Goal: Check status: Check status

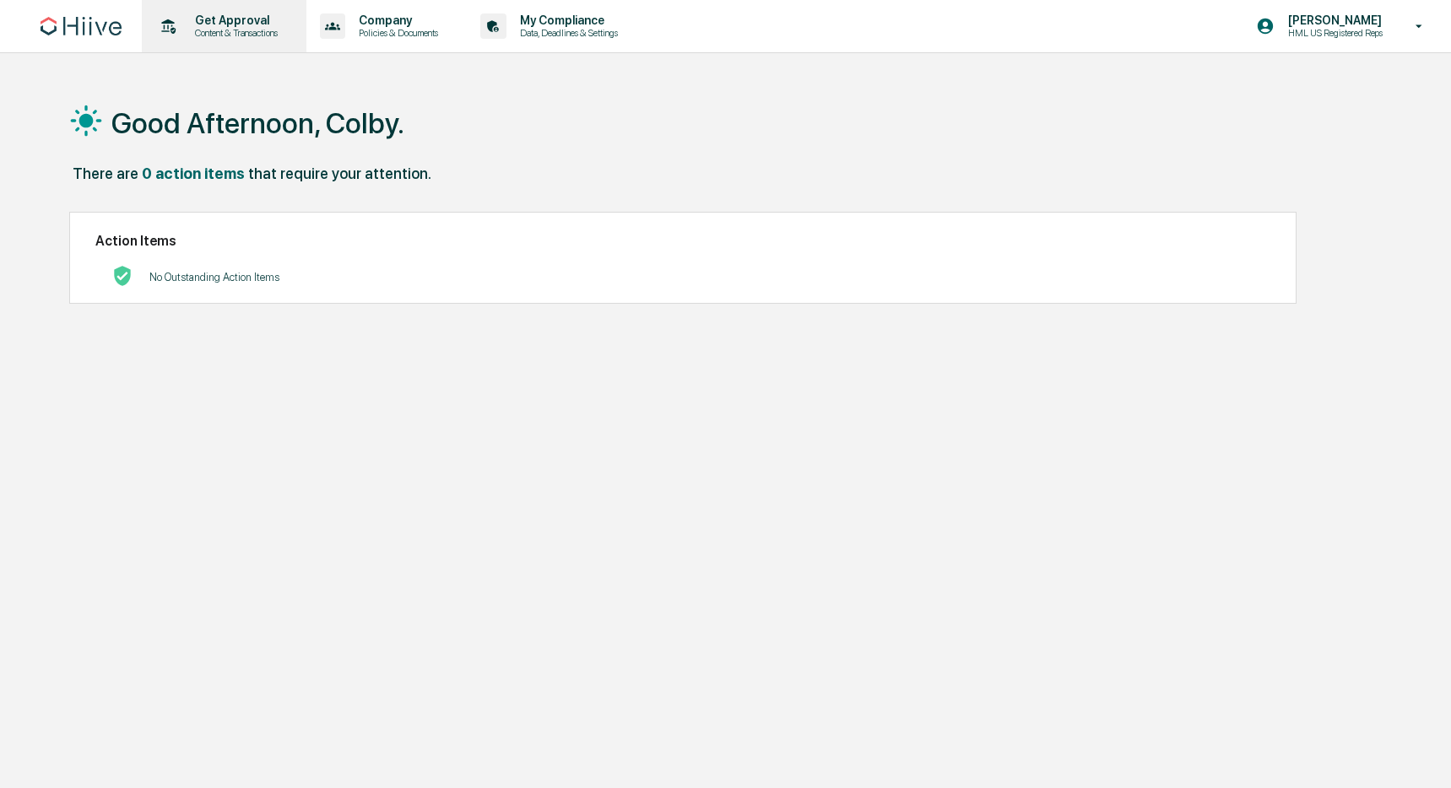
click at [249, 34] on p "Content & Transactions" at bounding box center [233, 33] width 105 height 12
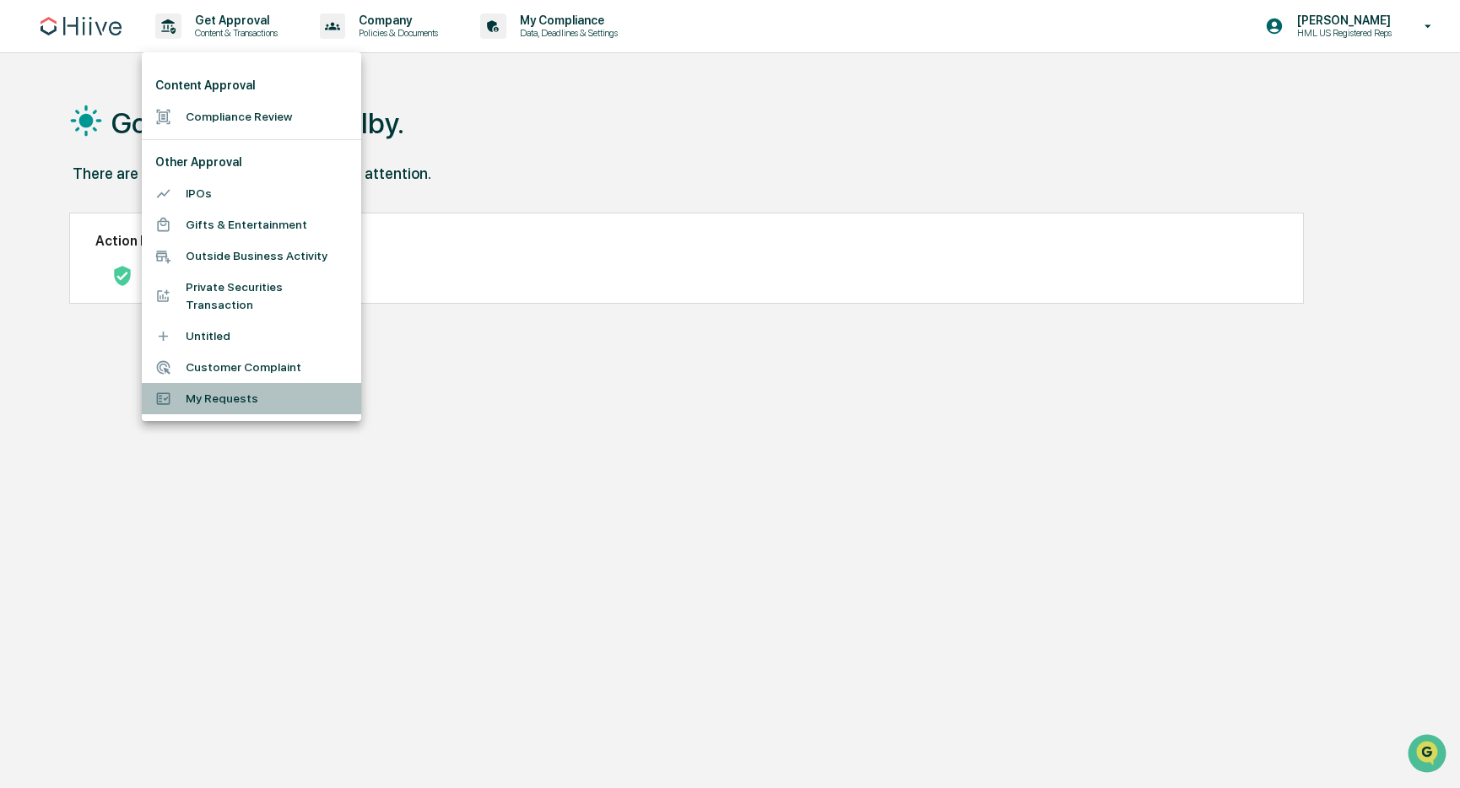
click at [244, 392] on li "My Requests" at bounding box center [251, 398] width 219 height 31
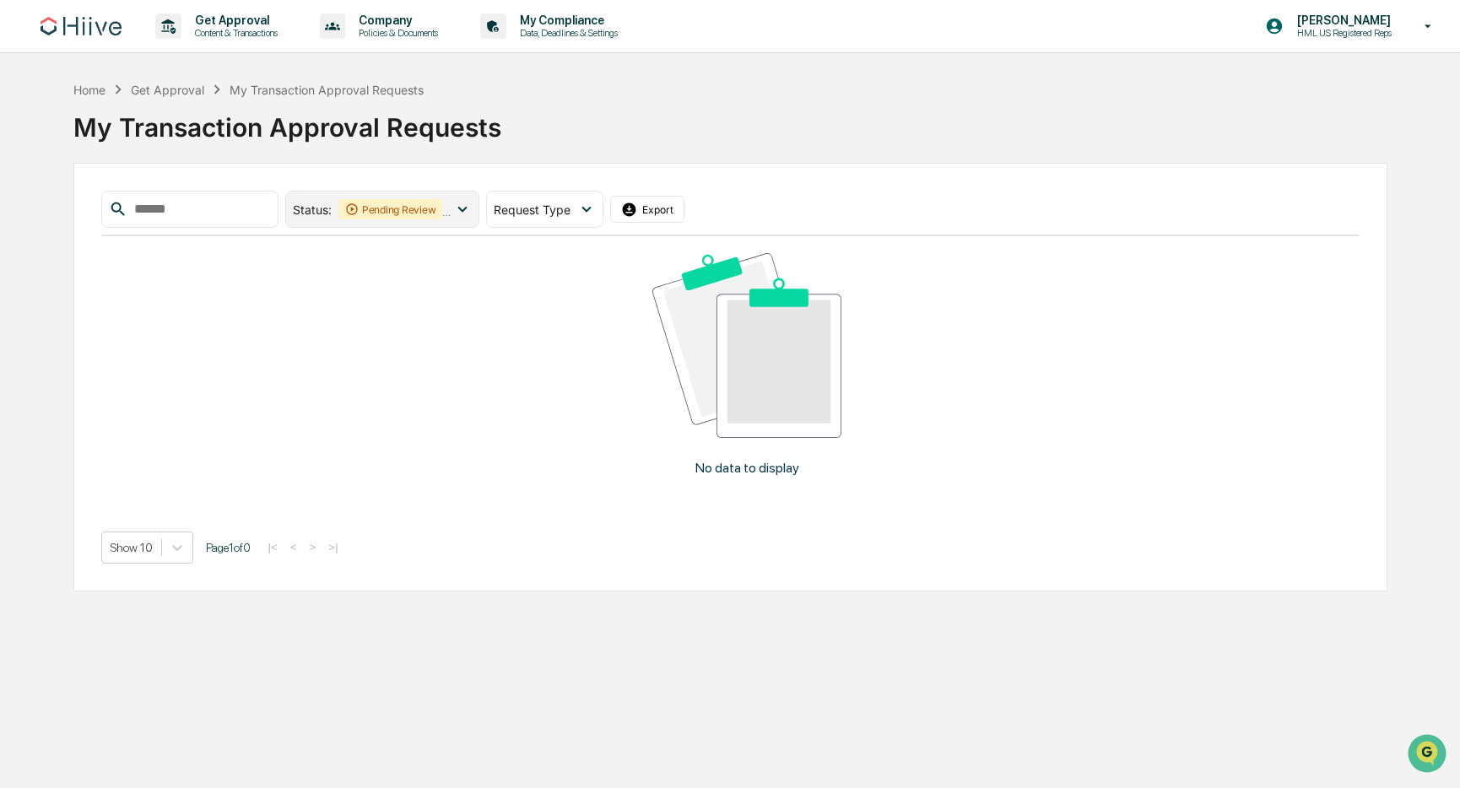
click at [460, 209] on icon at bounding box center [462, 209] width 19 height 19
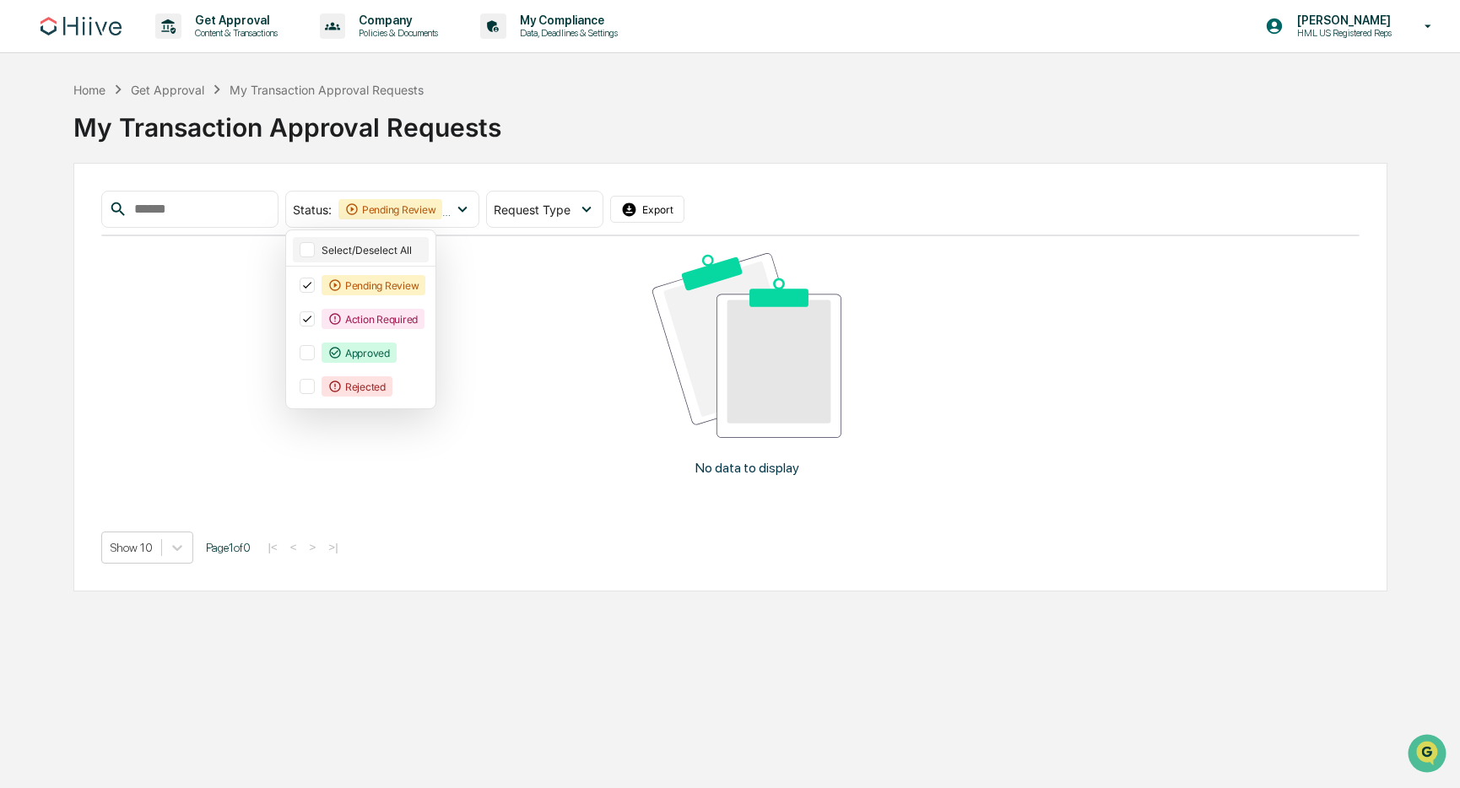
click at [393, 251] on div "Select/Deselect All" at bounding box center [374, 250] width 105 height 13
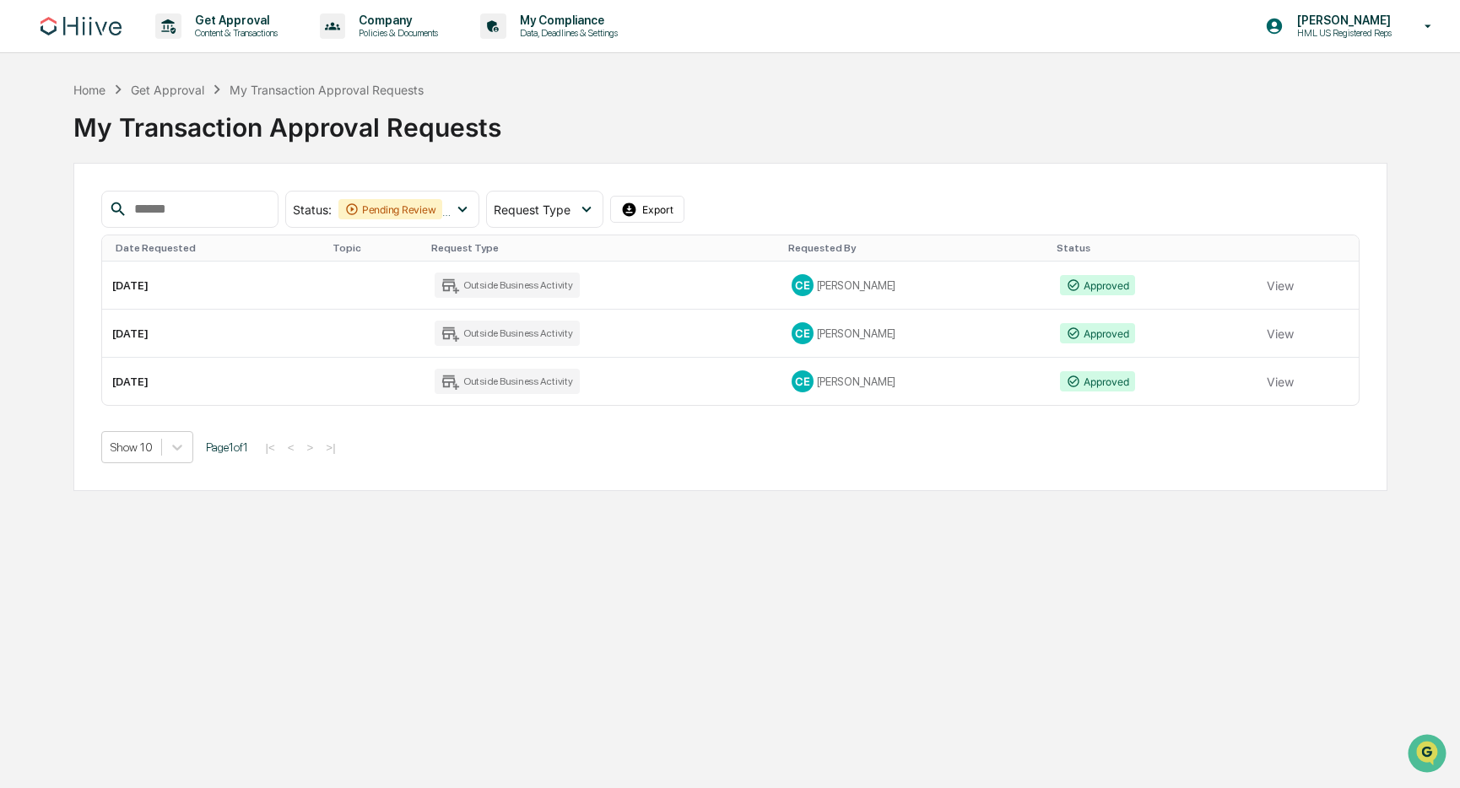
click at [857, 126] on div "My Transaction Approval Requests" at bounding box center [730, 121] width 1314 height 44
click at [1267, 281] on button "View" at bounding box center [1280, 285] width 27 height 34
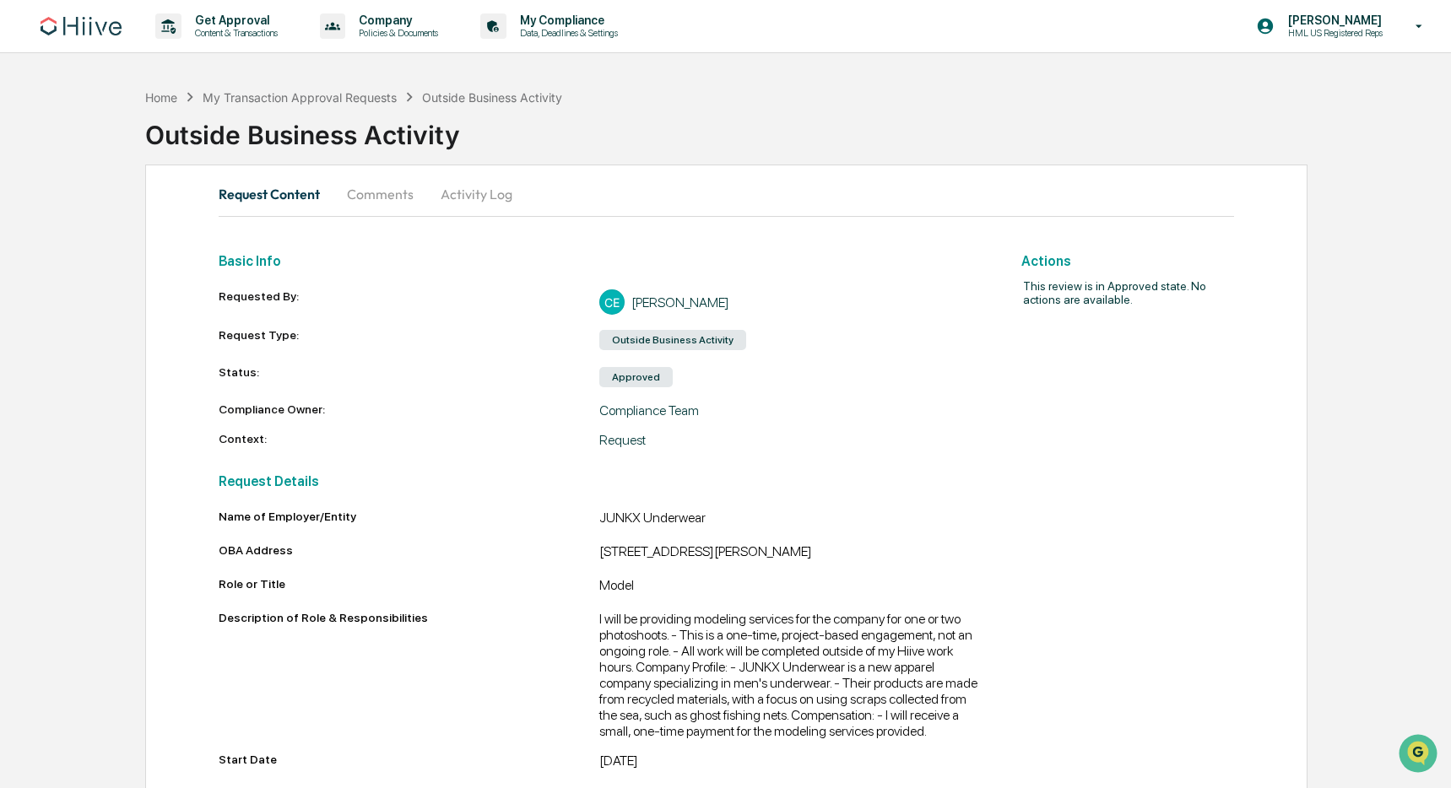
click at [412, 205] on button "Comments" at bounding box center [380, 194] width 94 height 41
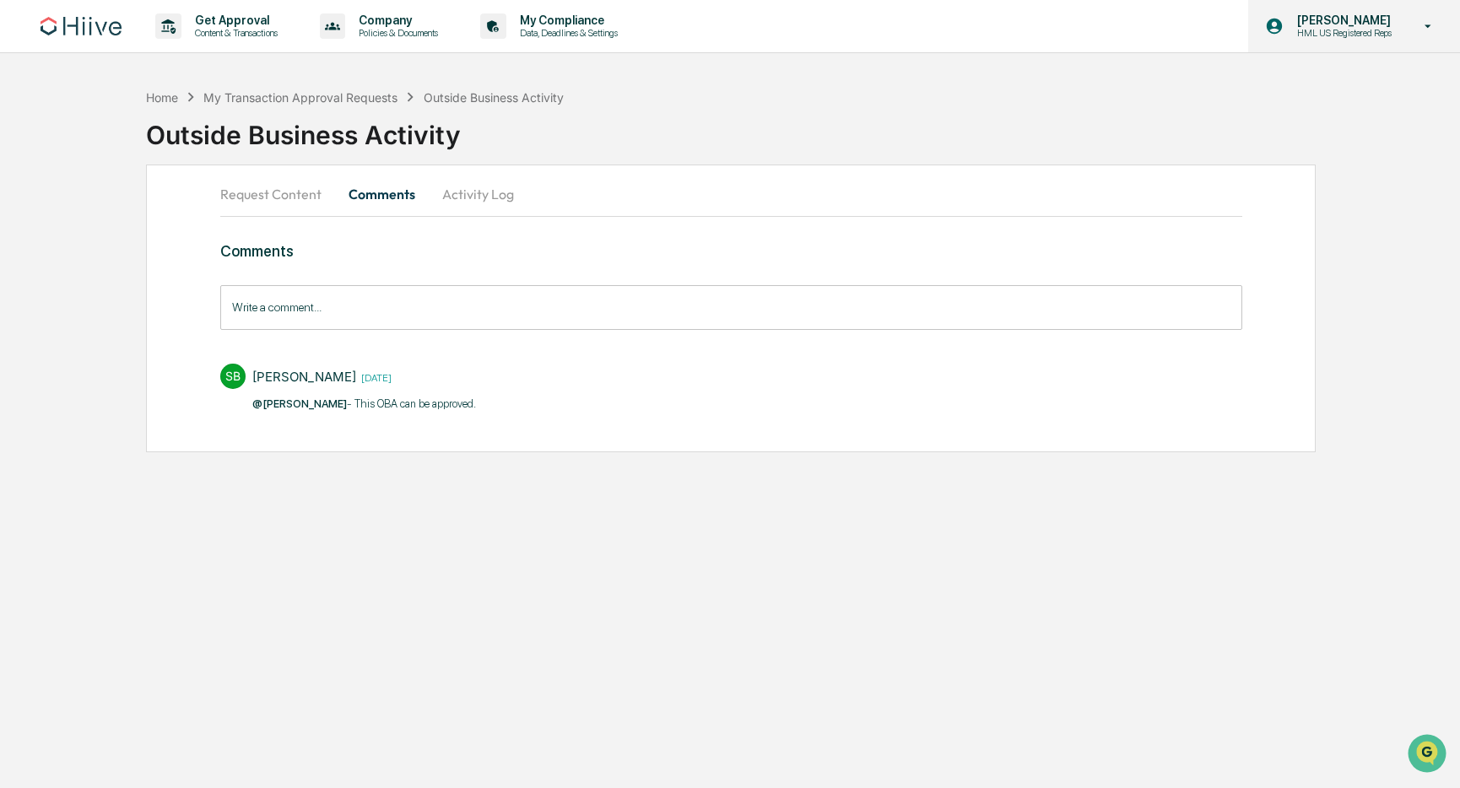
click at [1319, 10] on div "[PERSON_NAME] HML US Registered Reps" at bounding box center [1354, 26] width 212 height 52
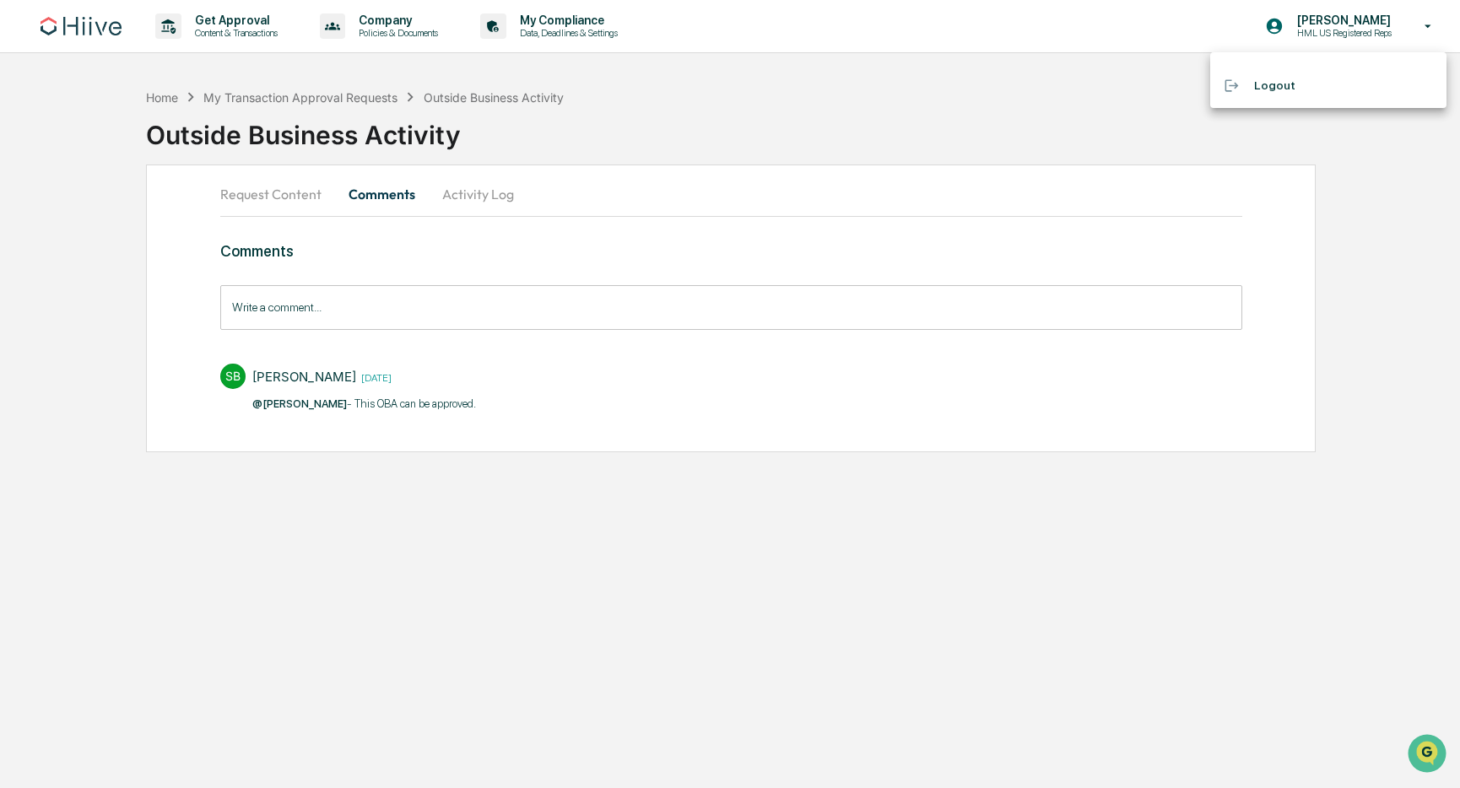
click at [431, 17] on div at bounding box center [730, 394] width 1460 height 788
click at [245, 30] on p "Content & Transactions" at bounding box center [233, 33] width 105 height 12
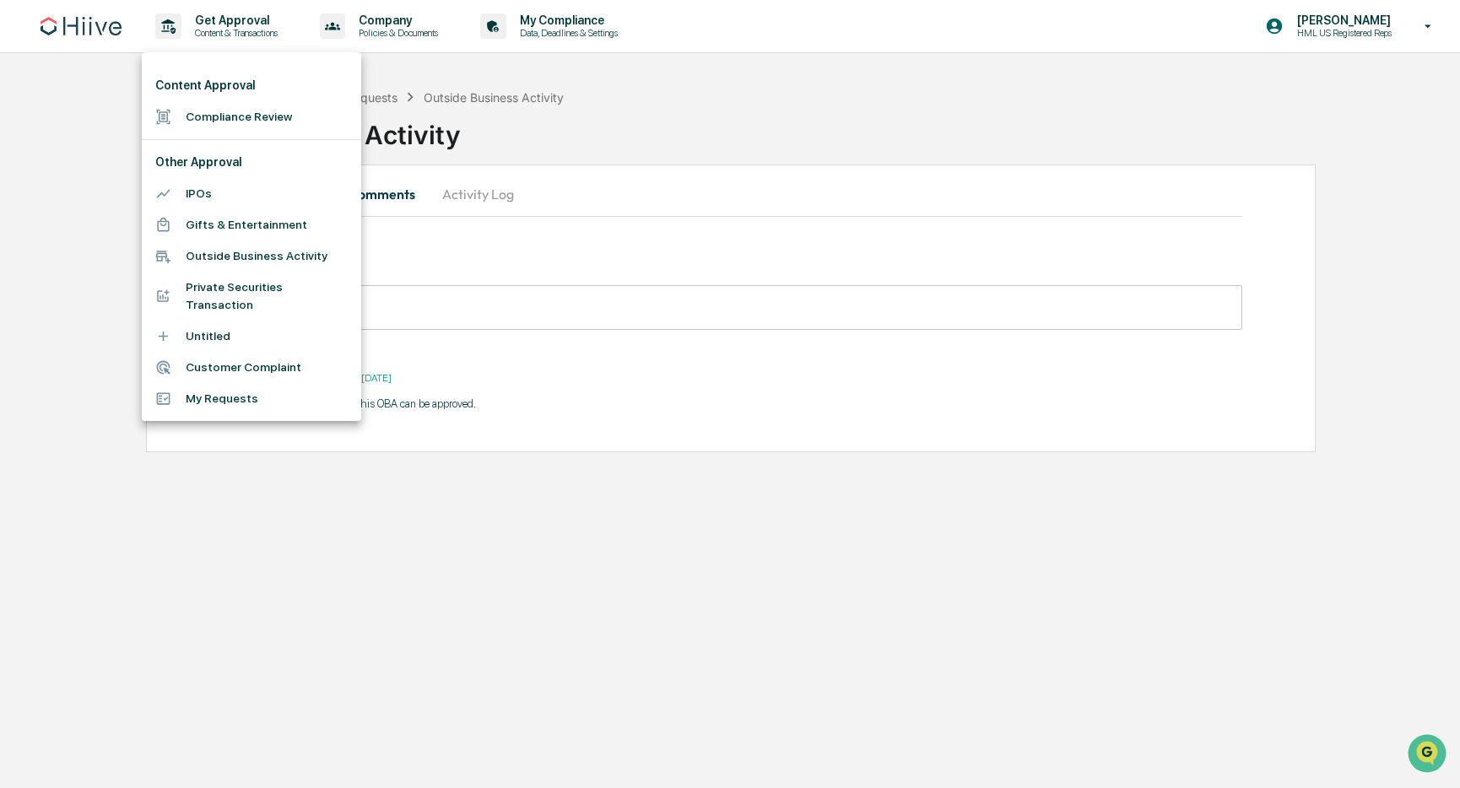
click at [244, 386] on li "My Requests" at bounding box center [251, 398] width 219 height 31
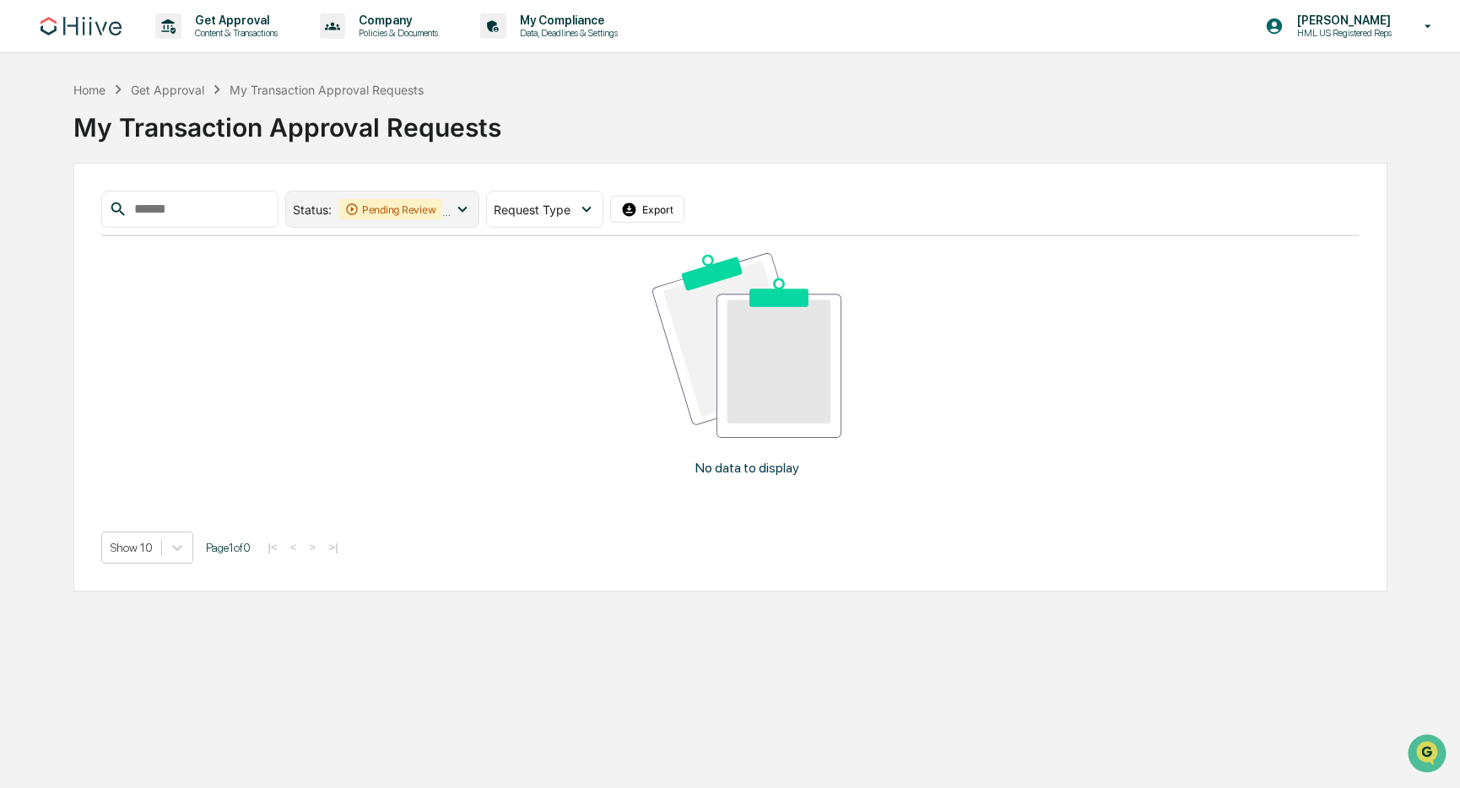
click at [443, 207] on div "Pending Review" at bounding box center [390, 209] width 105 height 20
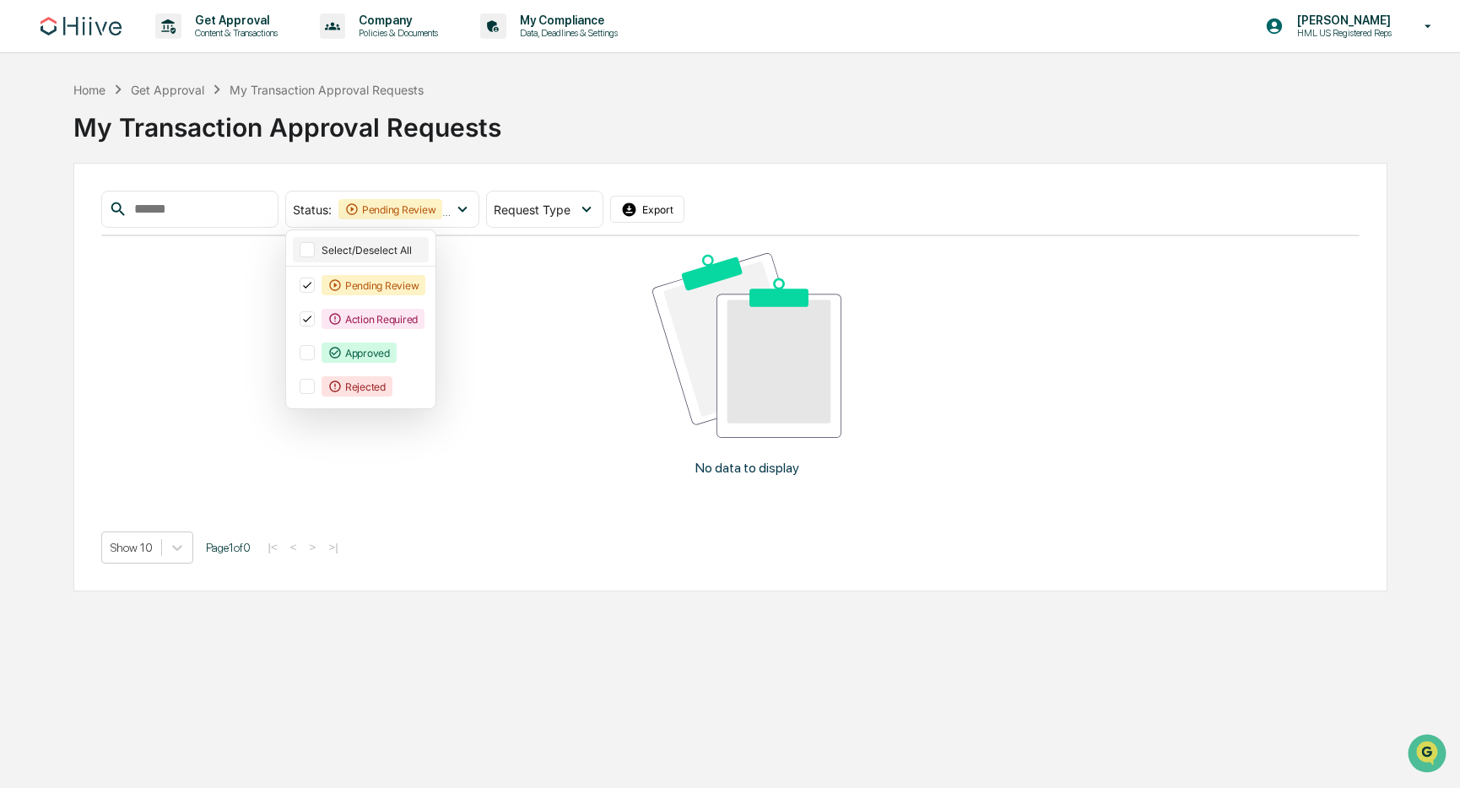
click at [387, 257] on div "Select/Deselect All" at bounding box center [361, 249] width 137 height 25
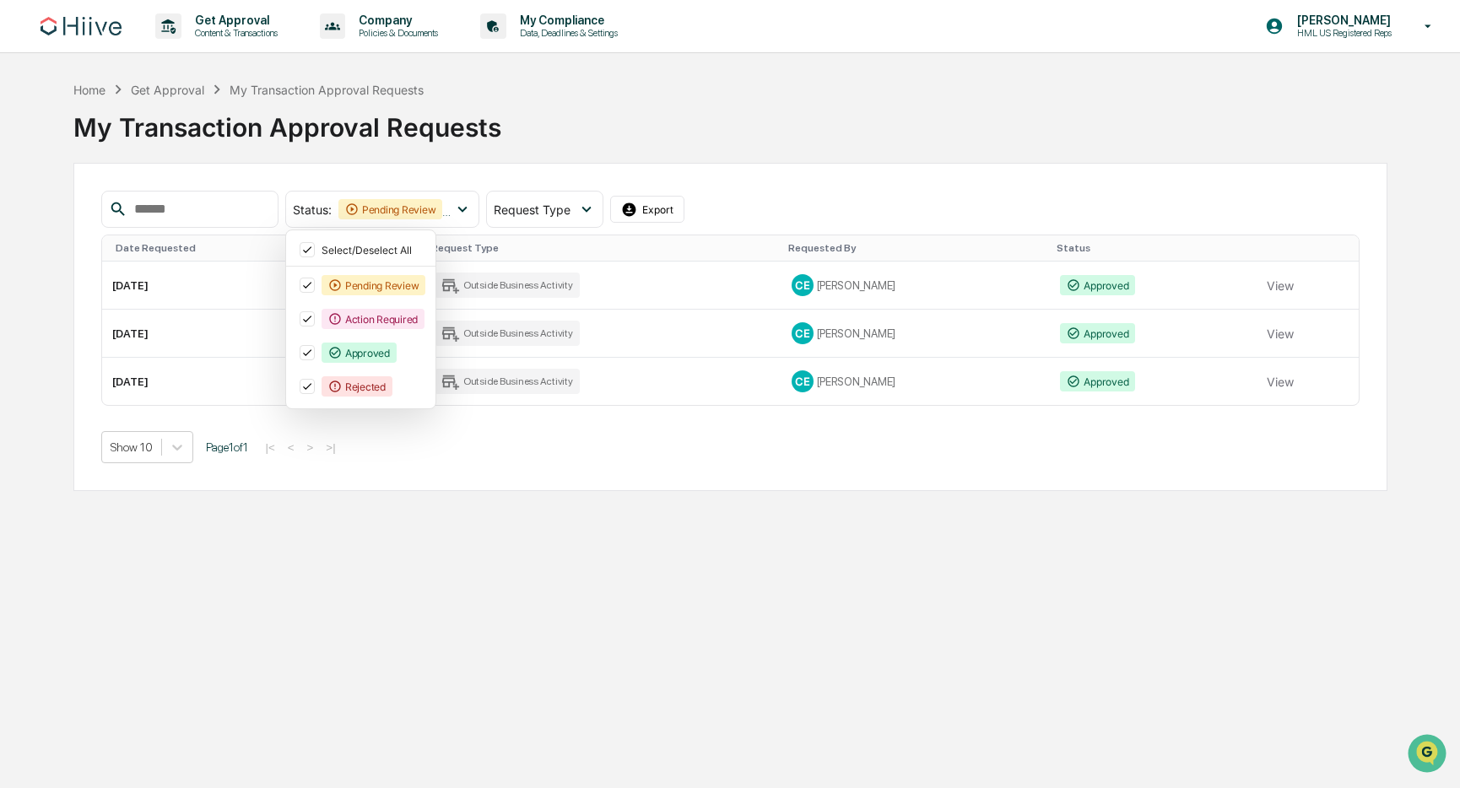
click at [610, 516] on div "Get Approval Content & Transactions Company Policies & Documents My Compliance …" at bounding box center [730, 394] width 1460 height 788
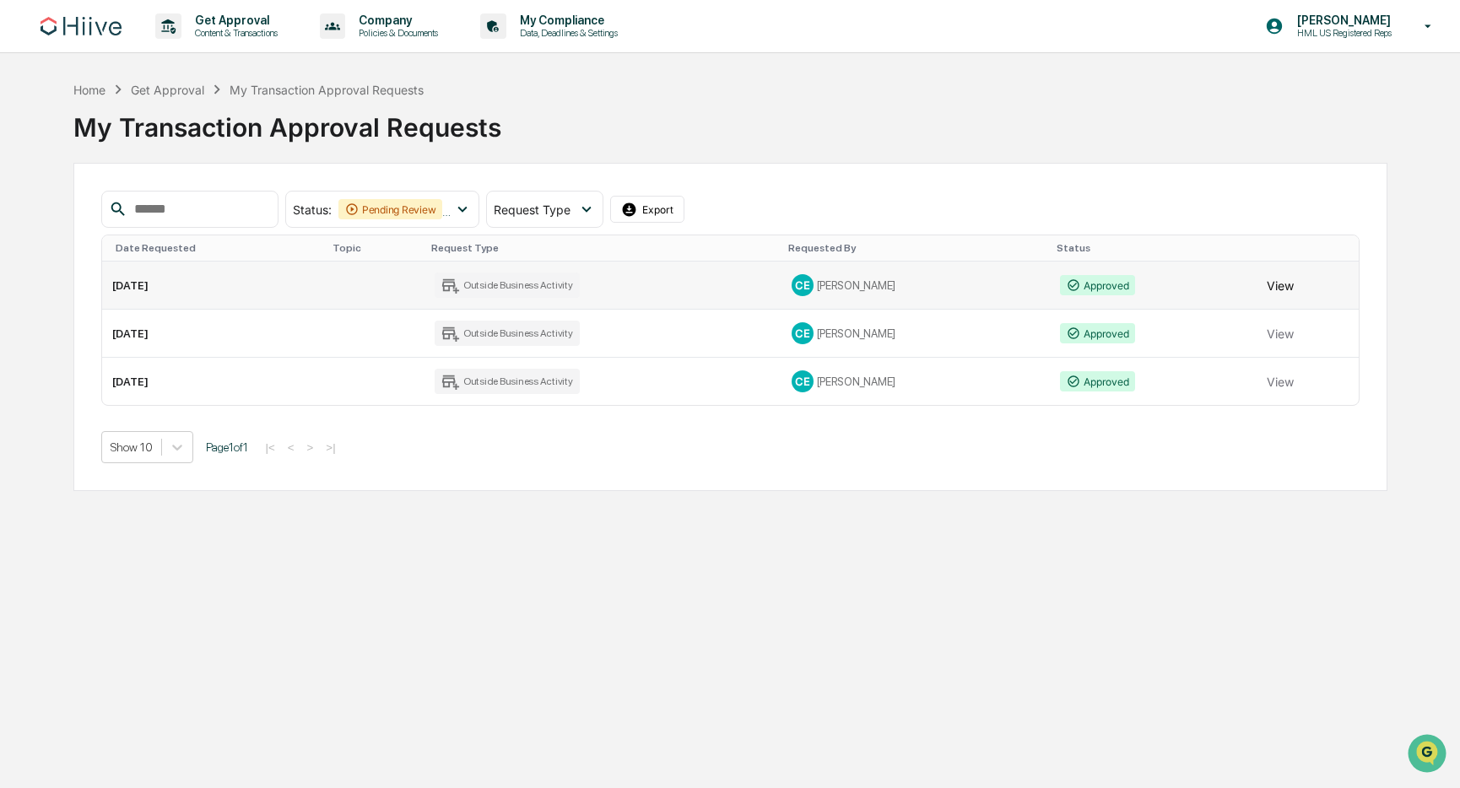
click at [1278, 287] on button "View" at bounding box center [1280, 285] width 27 height 34
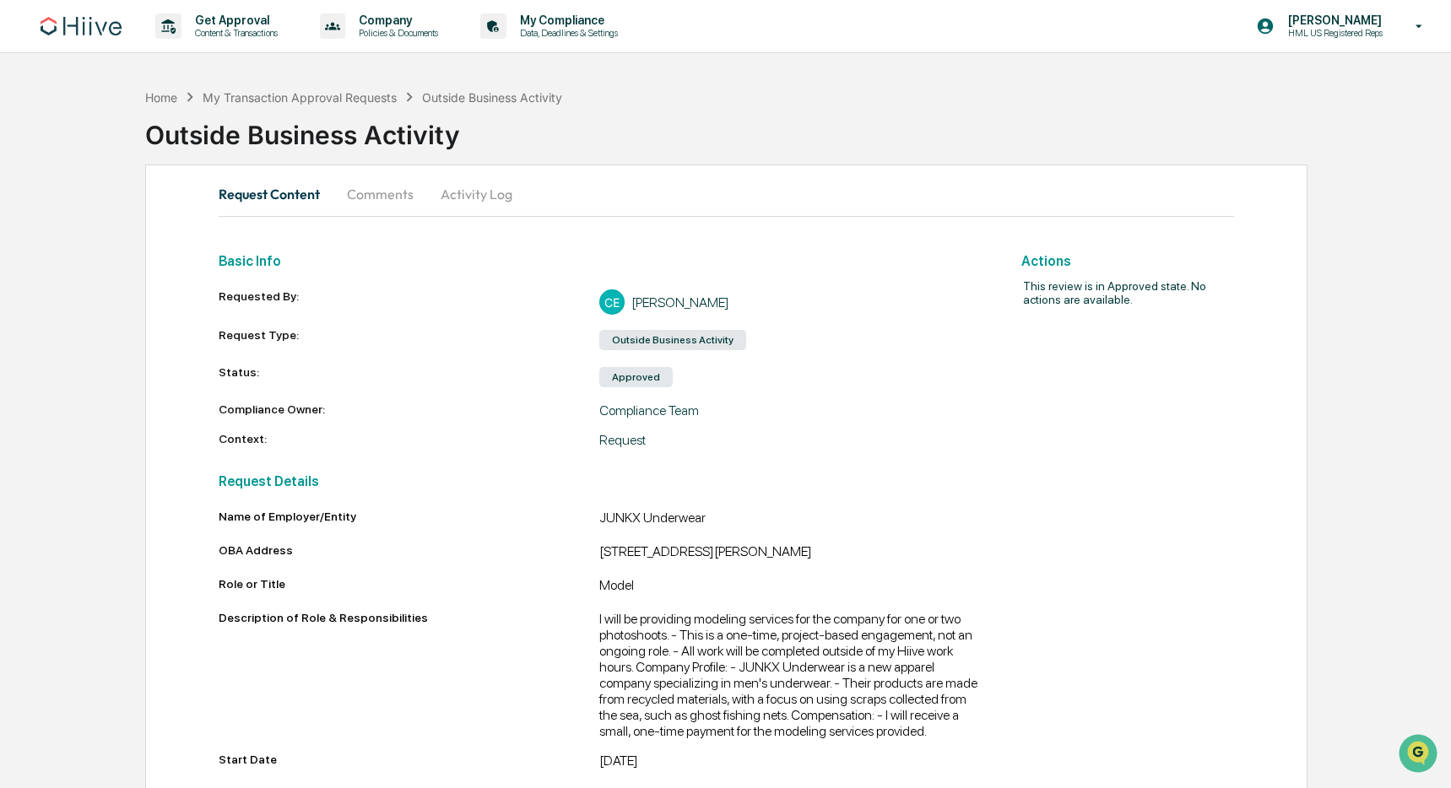
click at [388, 195] on button "Comments" at bounding box center [380, 194] width 94 height 41
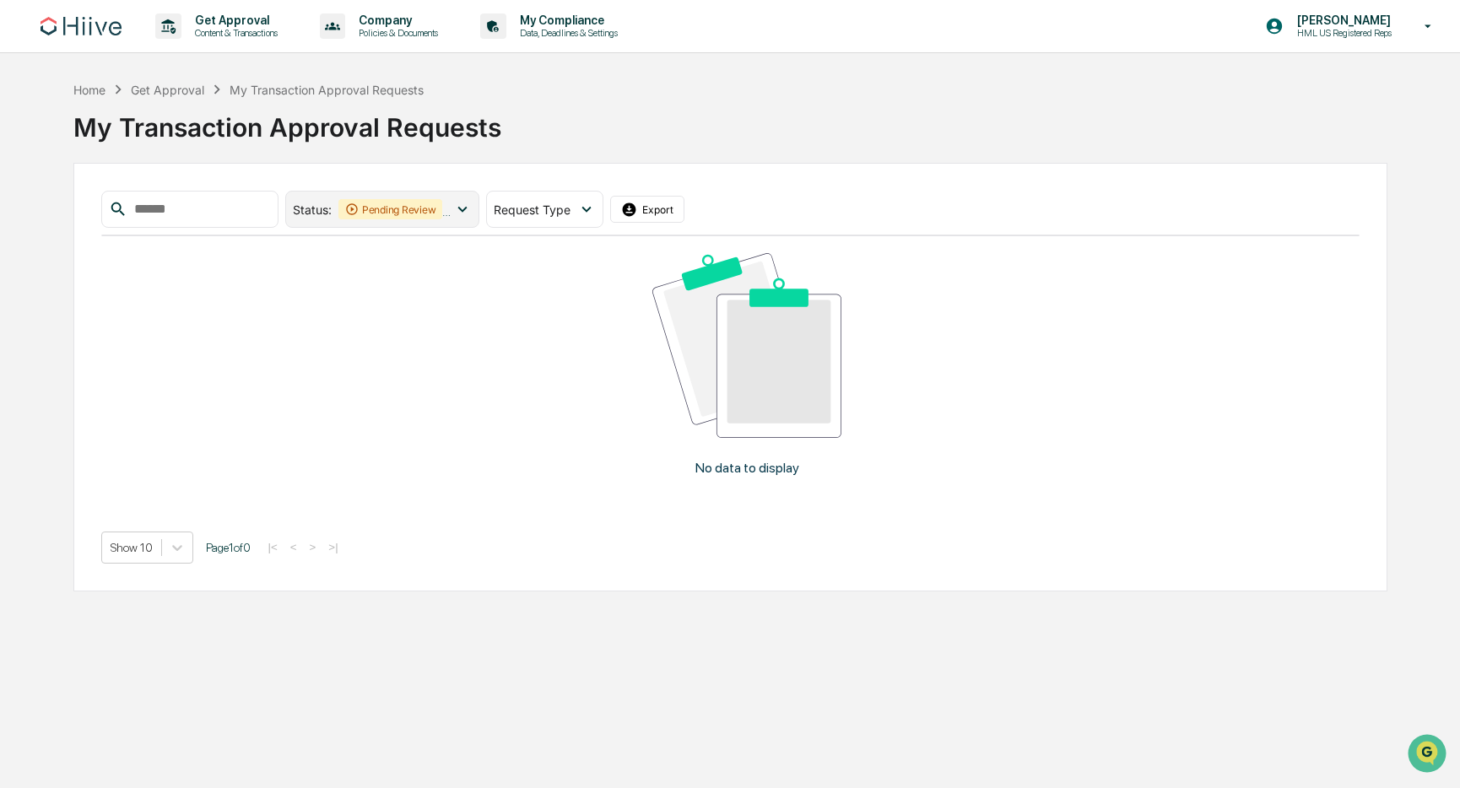
click at [437, 207] on div "Pending Review" at bounding box center [390, 209] width 105 height 20
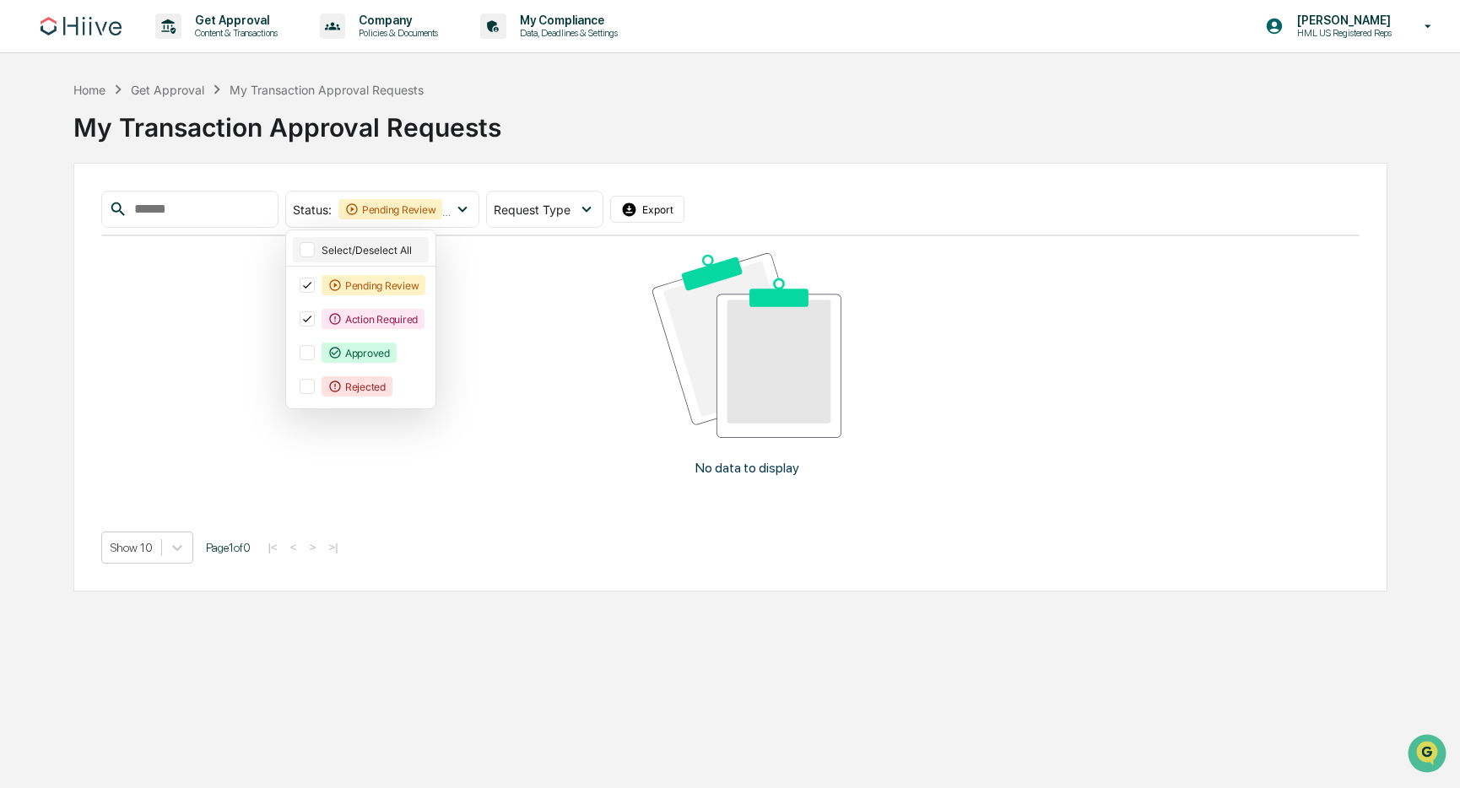
click at [372, 257] on div "Select/Deselect All" at bounding box center [361, 249] width 137 height 25
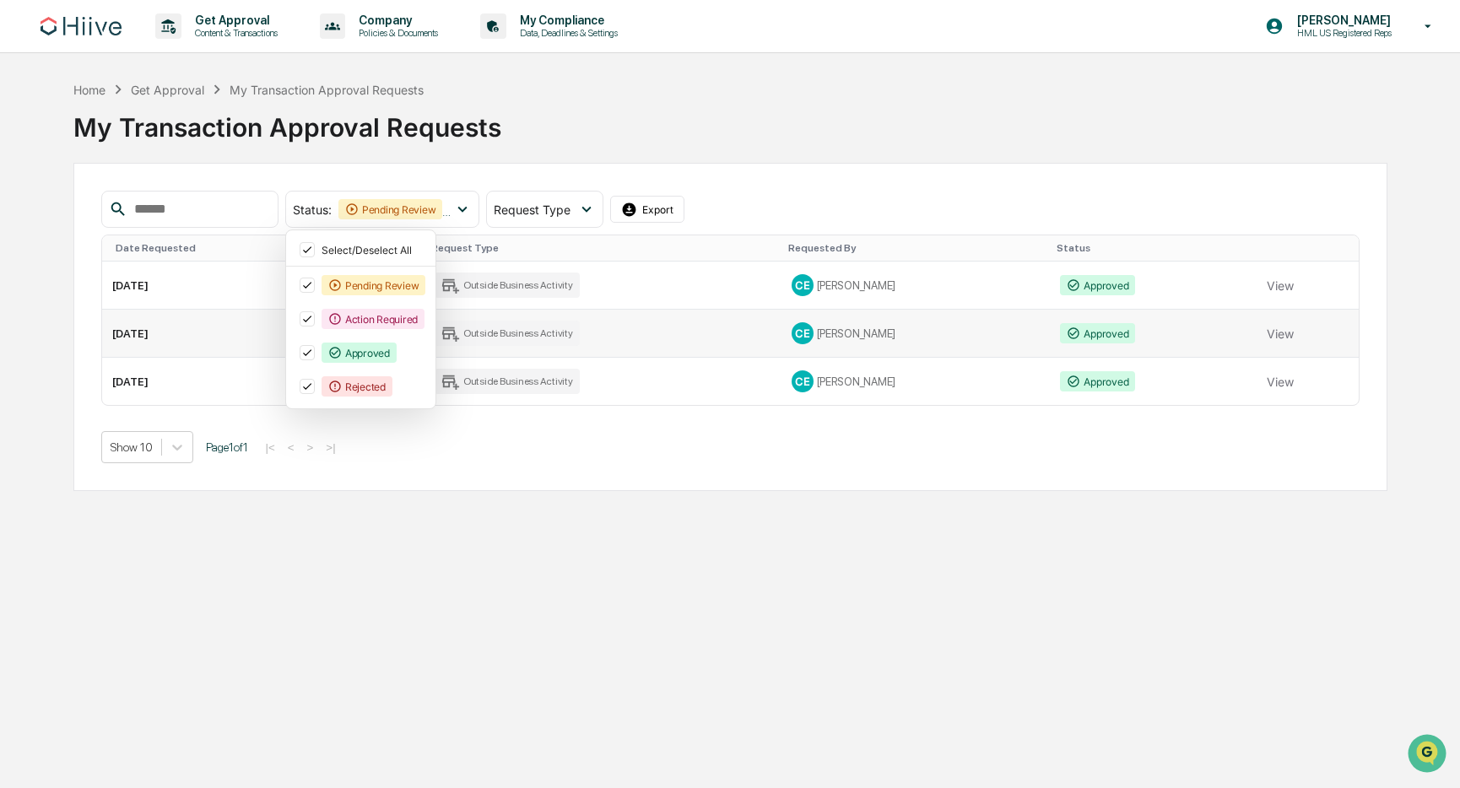
click at [1297, 336] on td "View" at bounding box center [1308, 334] width 102 height 48
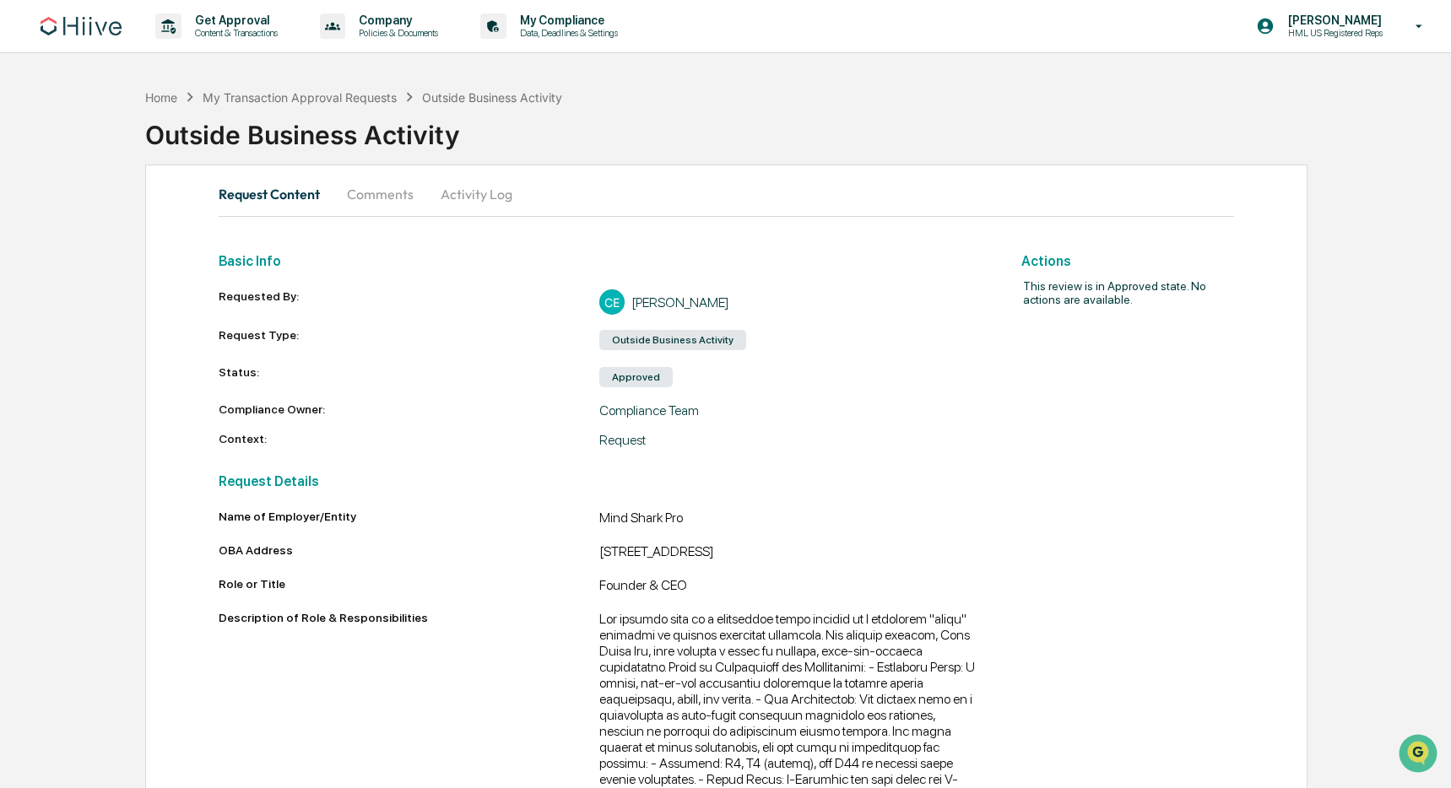
click at [380, 197] on button "Comments" at bounding box center [380, 194] width 94 height 41
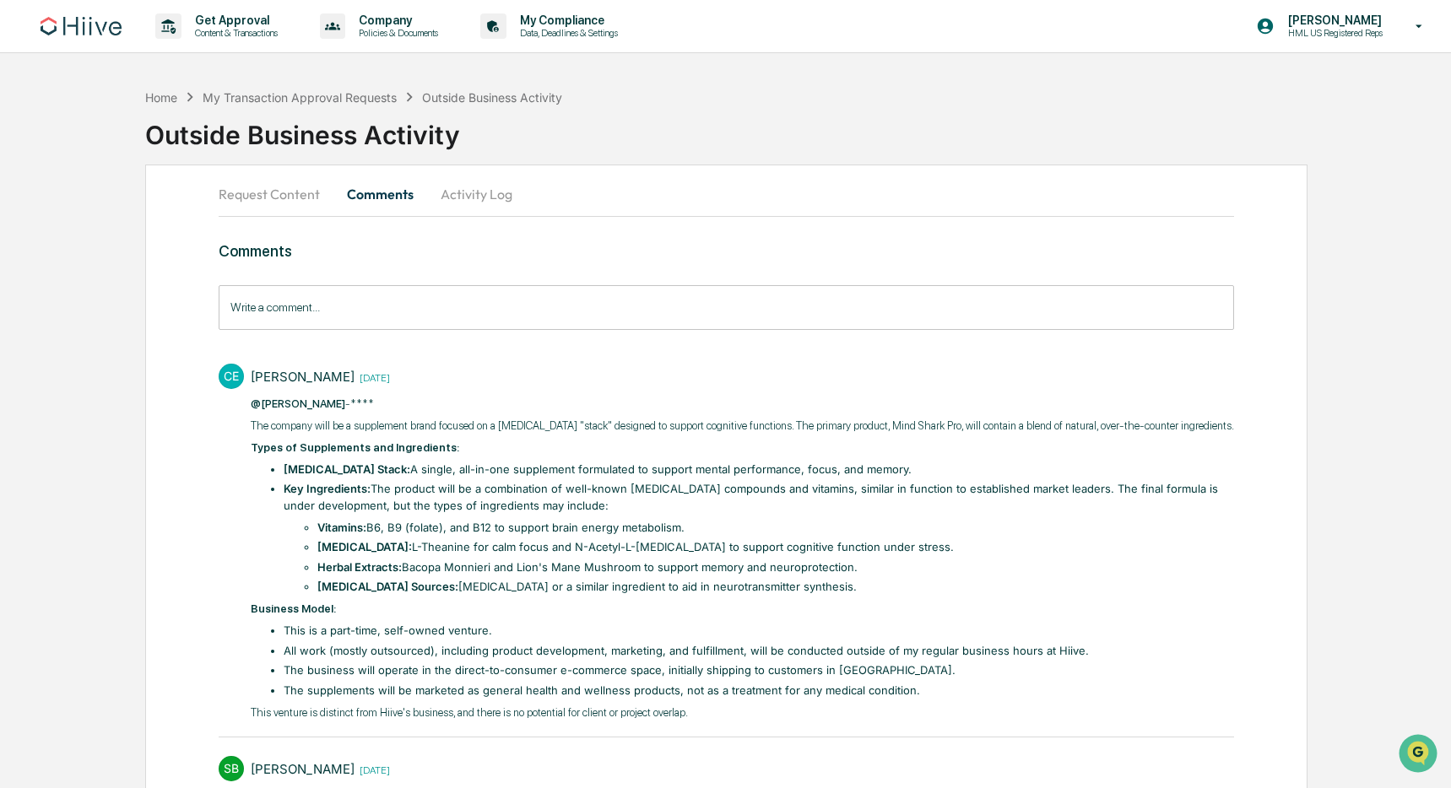
click at [269, 187] on button "Request Content" at bounding box center [276, 194] width 115 height 41
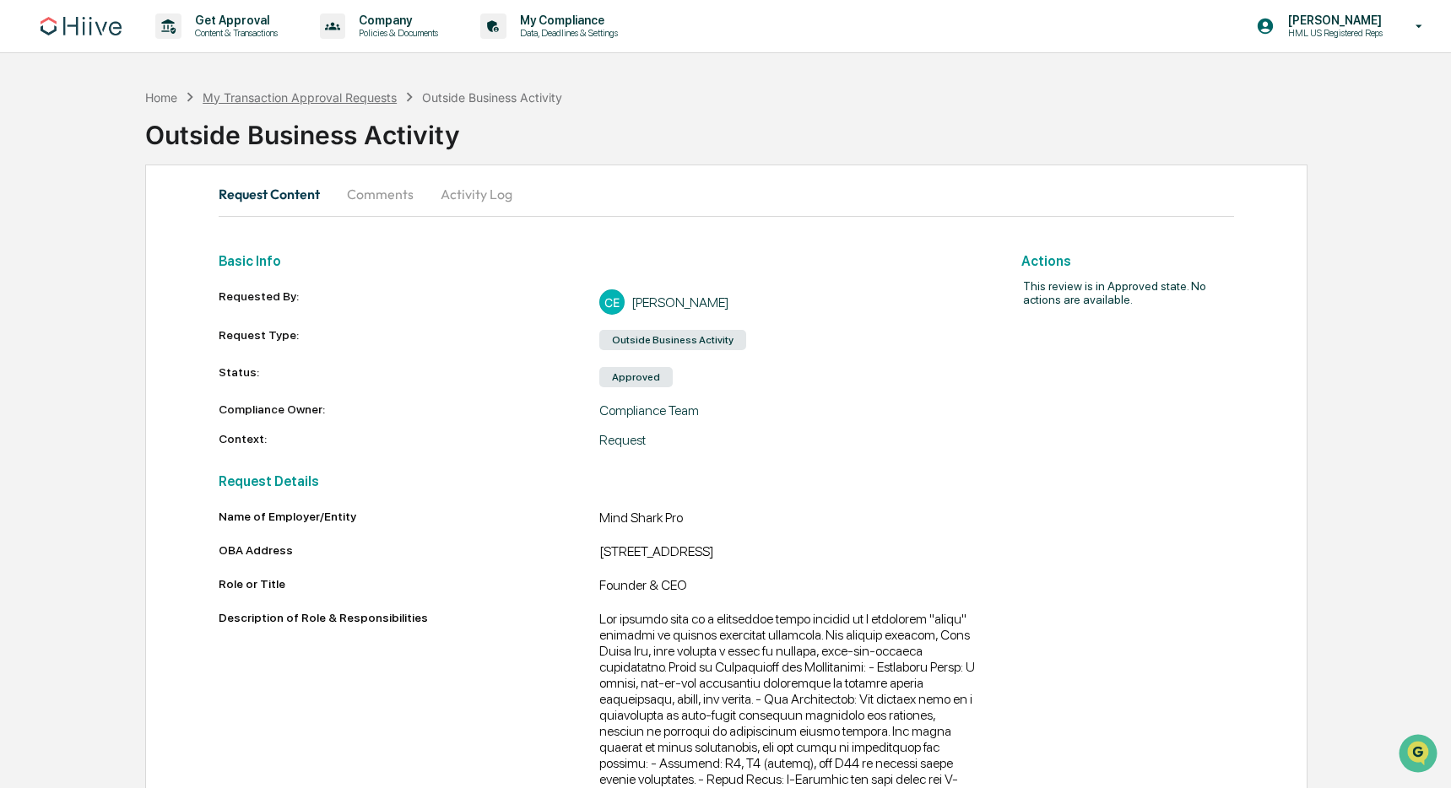
click at [339, 94] on div "My Transaction Approval Requests" at bounding box center [300, 97] width 194 height 14
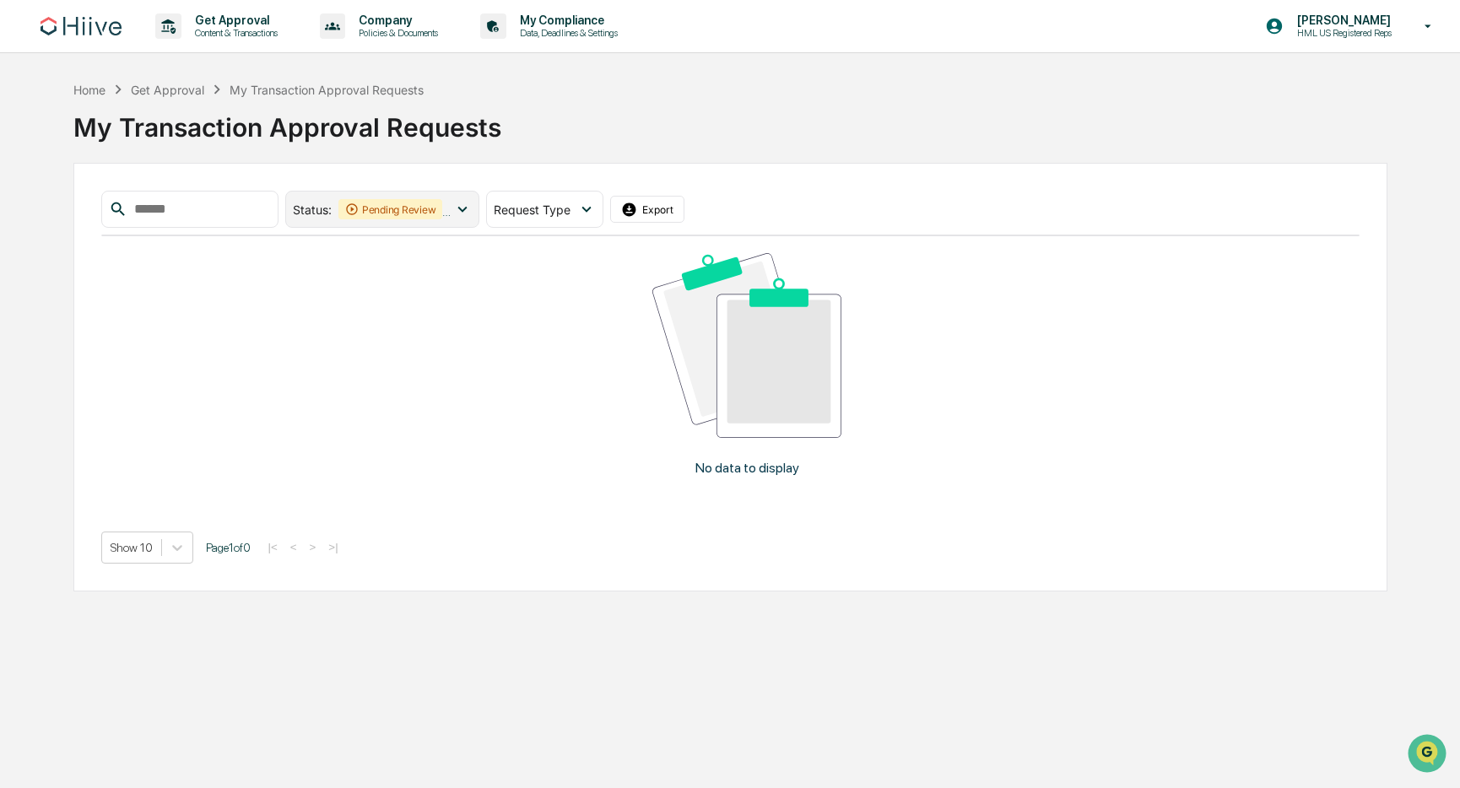
click at [430, 203] on div "Pending Review" at bounding box center [390, 209] width 105 height 20
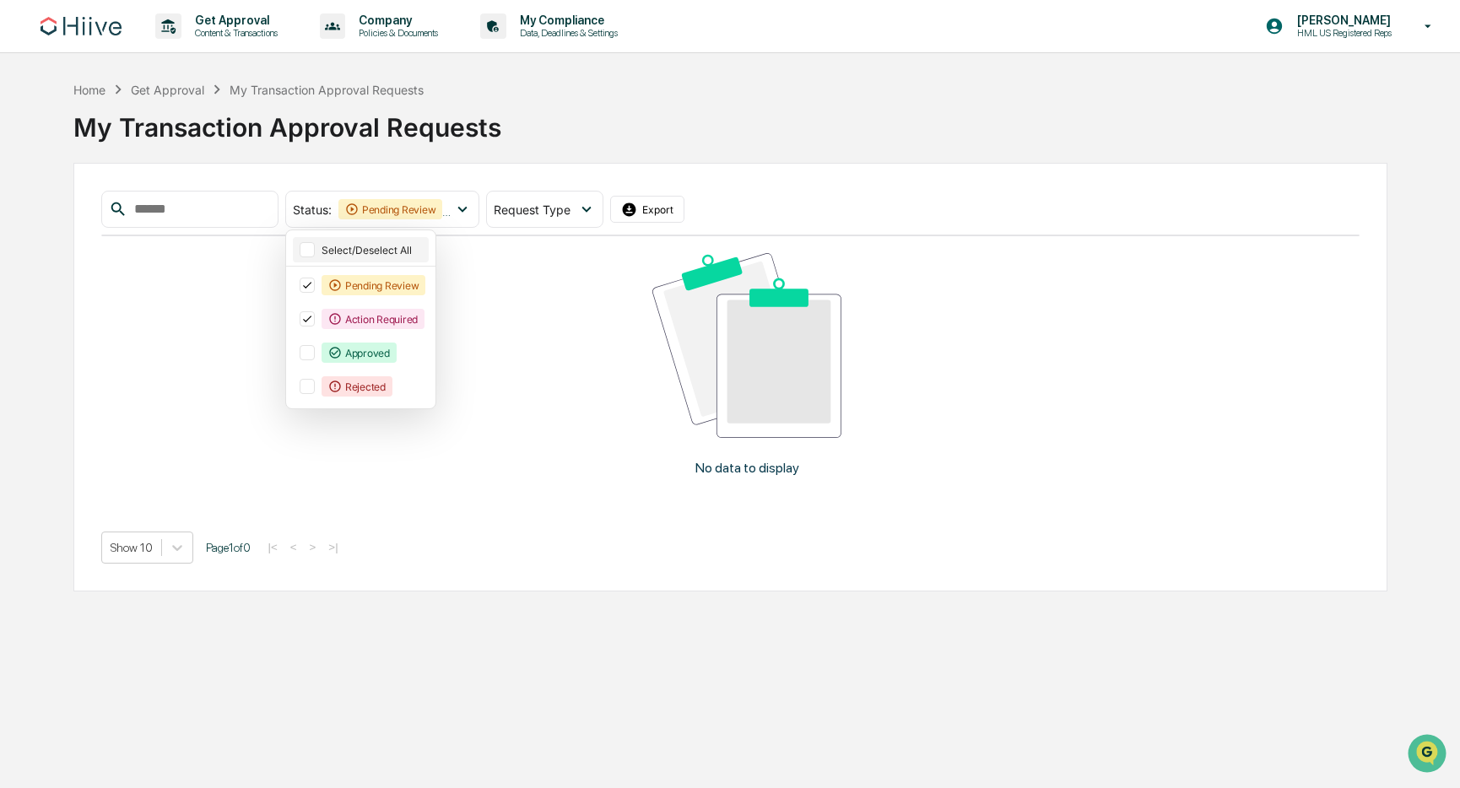
click at [406, 246] on div "Select/Deselect All" at bounding box center [374, 250] width 105 height 13
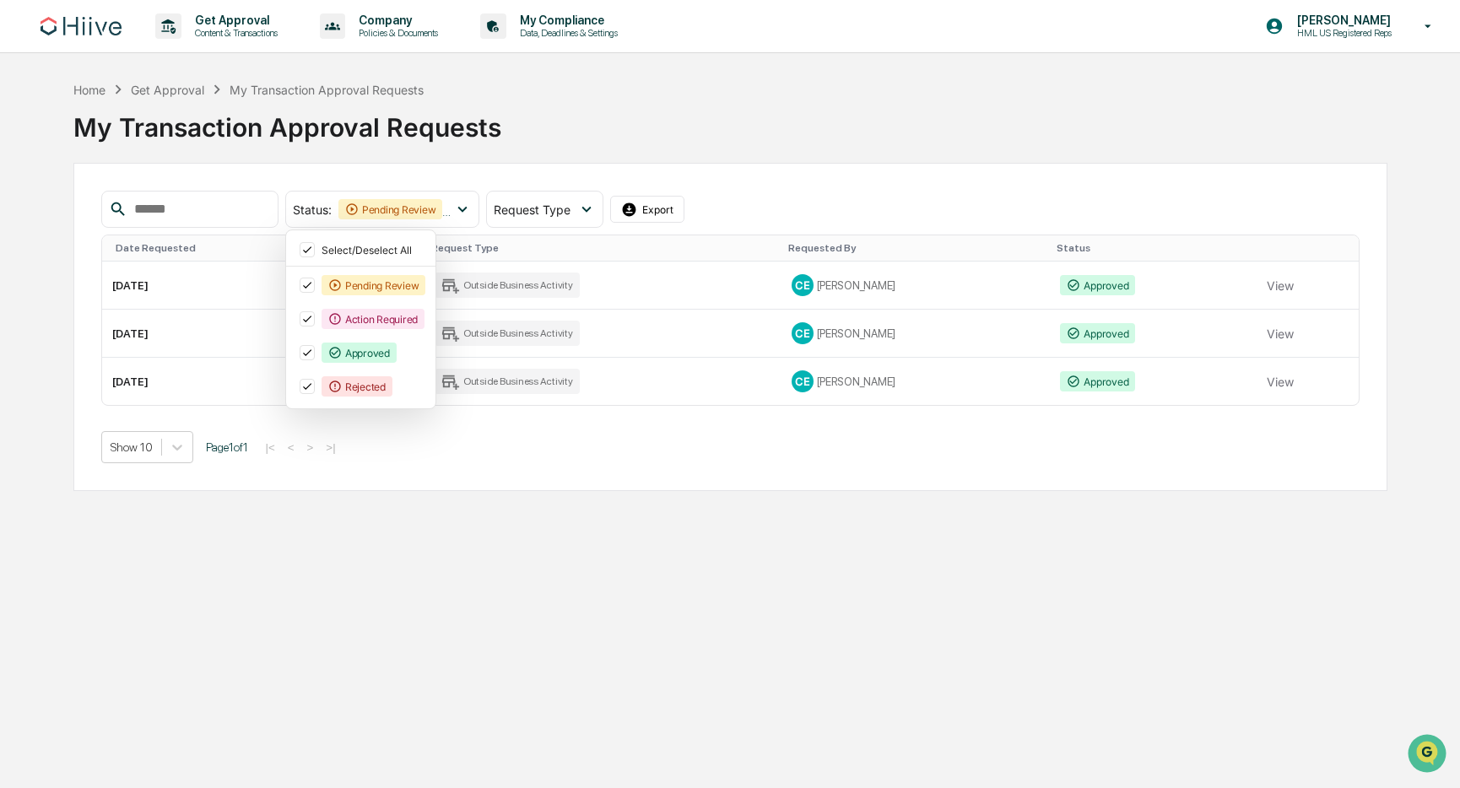
click at [687, 457] on div "Show 10 Page 1 of 1 |< < > >|" at bounding box center [730, 447] width 1258 height 32
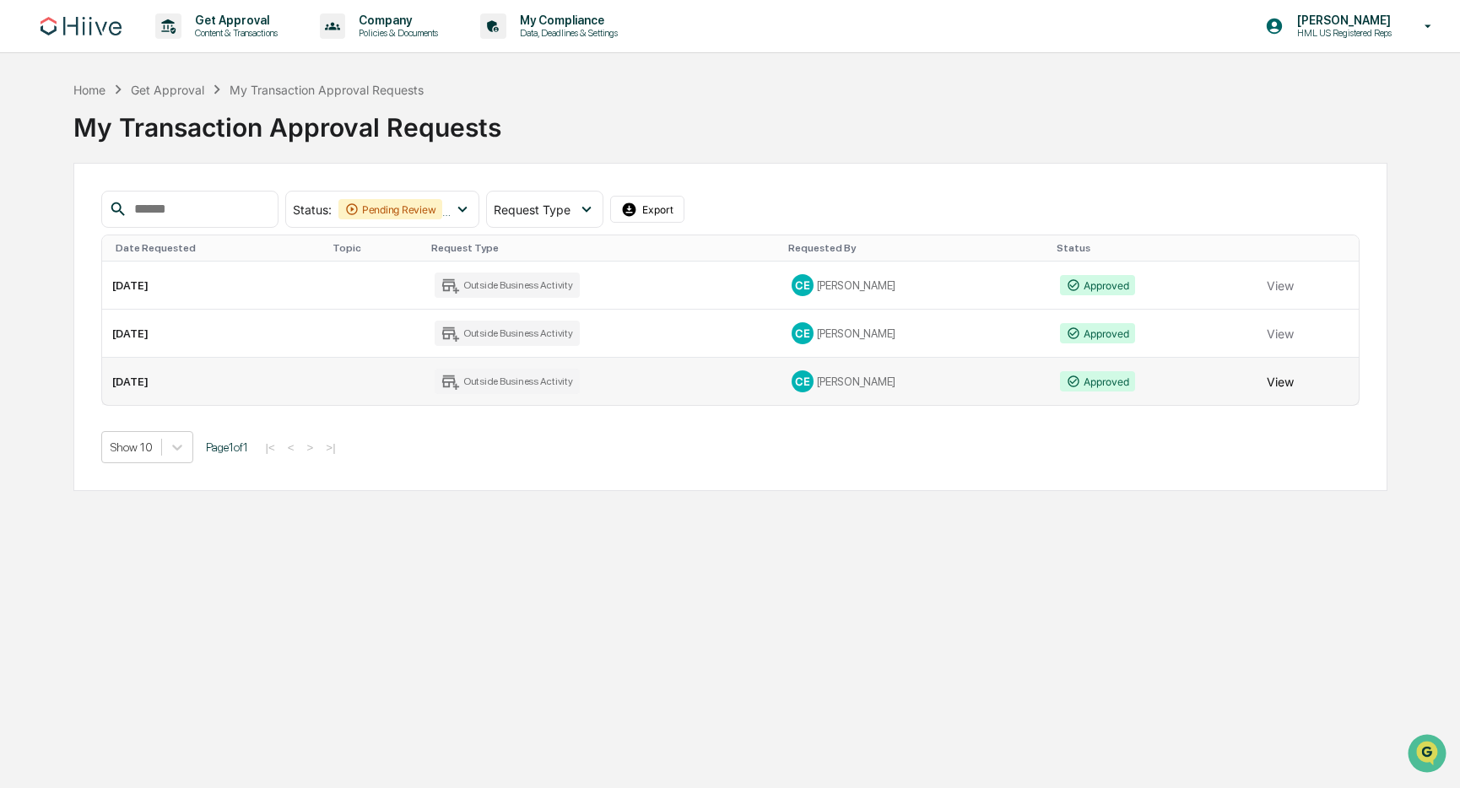
click at [1269, 384] on button "View" at bounding box center [1280, 382] width 27 height 34
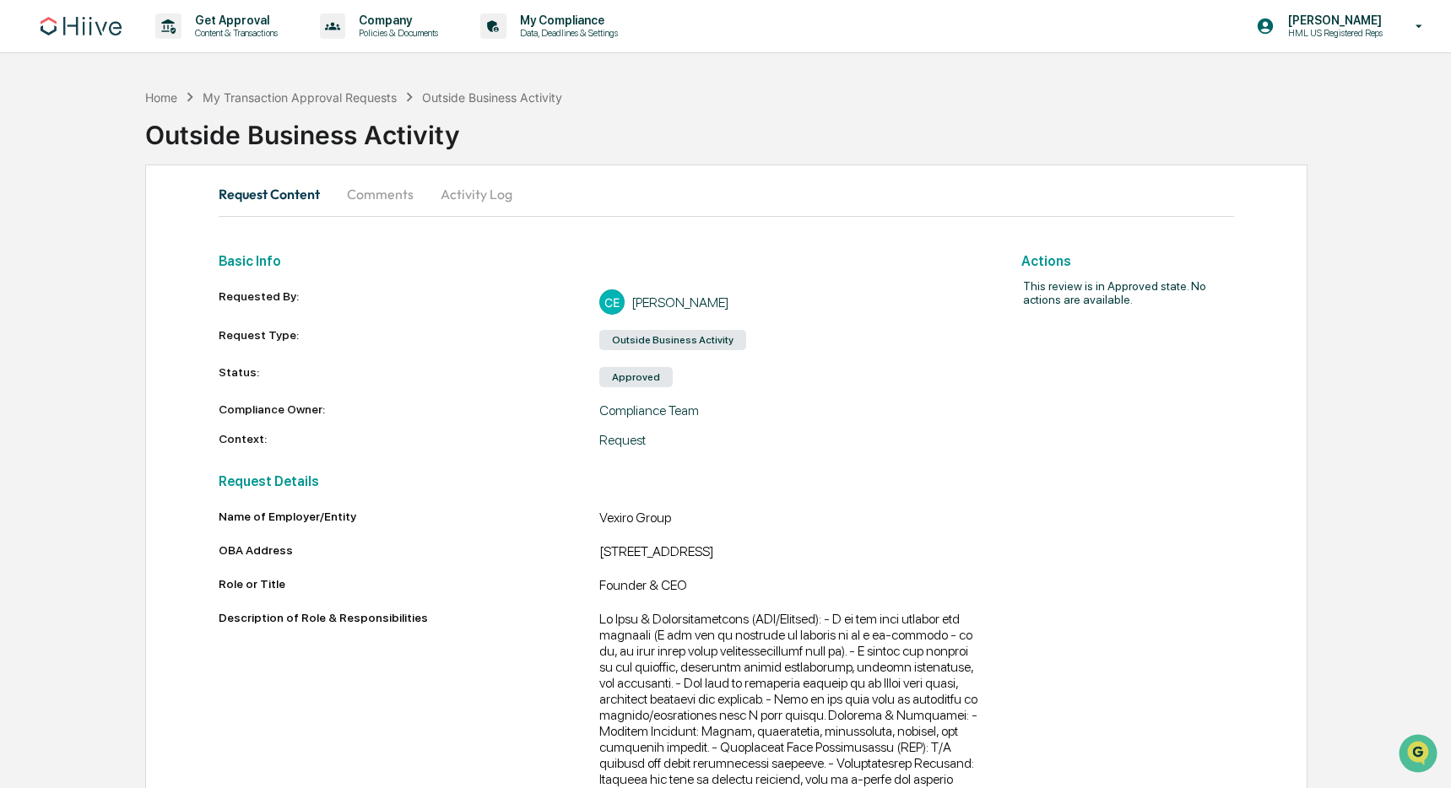
click at [386, 200] on button "Comments" at bounding box center [380, 194] width 94 height 41
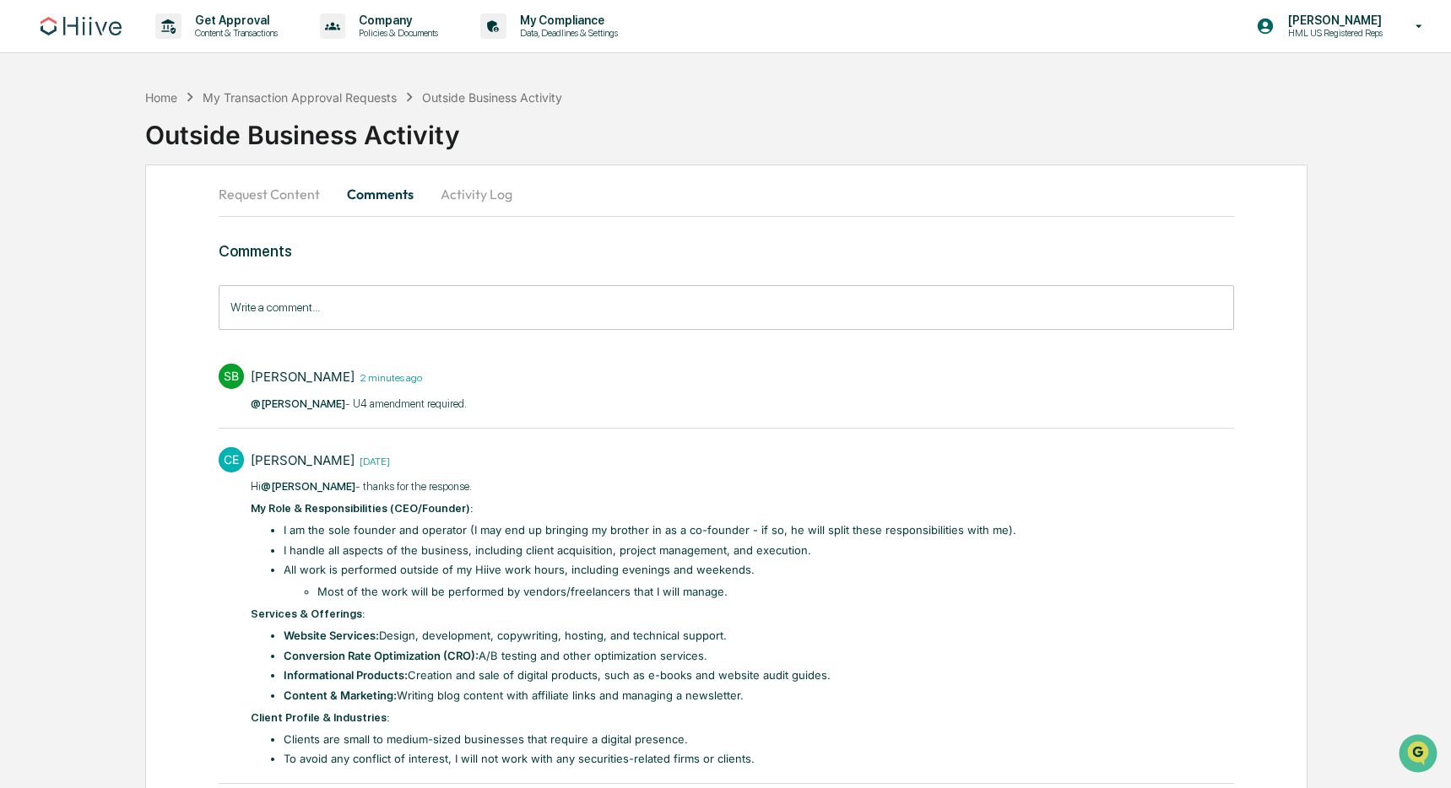
click at [268, 204] on button "Request Content" at bounding box center [276, 194] width 115 height 41
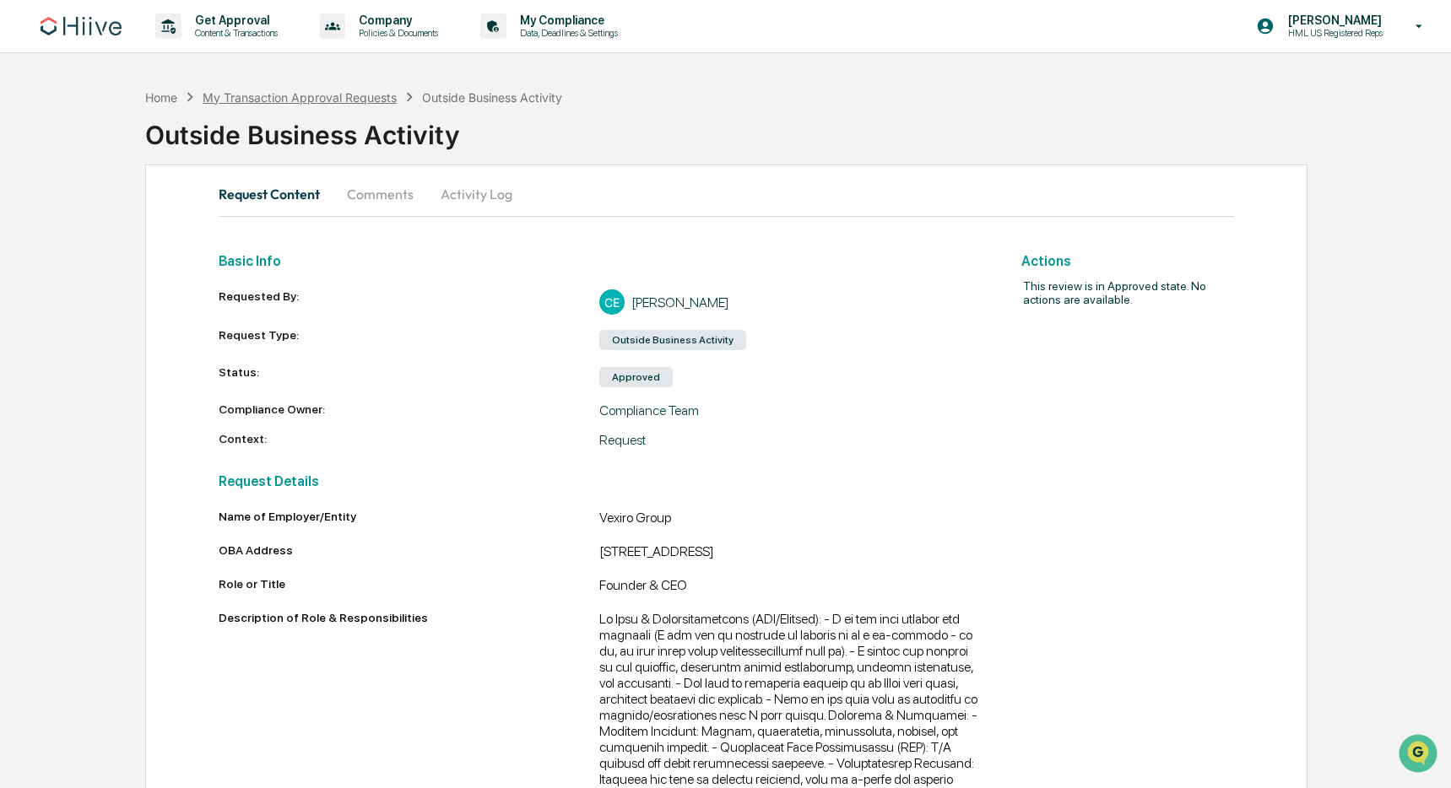
click at [304, 100] on div "My Transaction Approval Requests" at bounding box center [300, 97] width 194 height 14
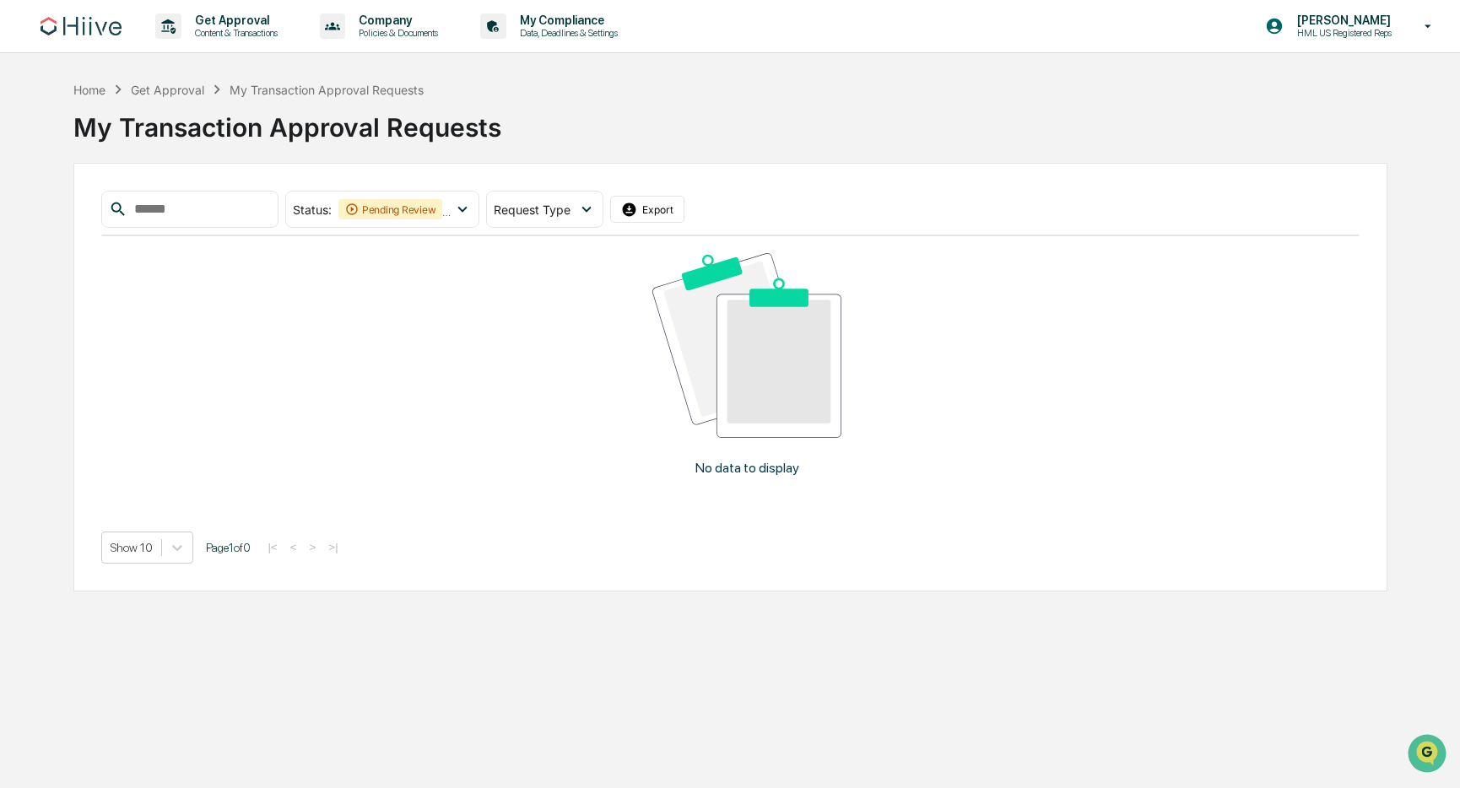
click at [418, 186] on div "Status : Pending Review Action Required Select/Deselect All Pending Review Acti…" at bounding box center [730, 377] width 1314 height 428
click at [418, 196] on div "Status : Pending Review Action Required" at bounding box center [382, 209] width 194 height 37
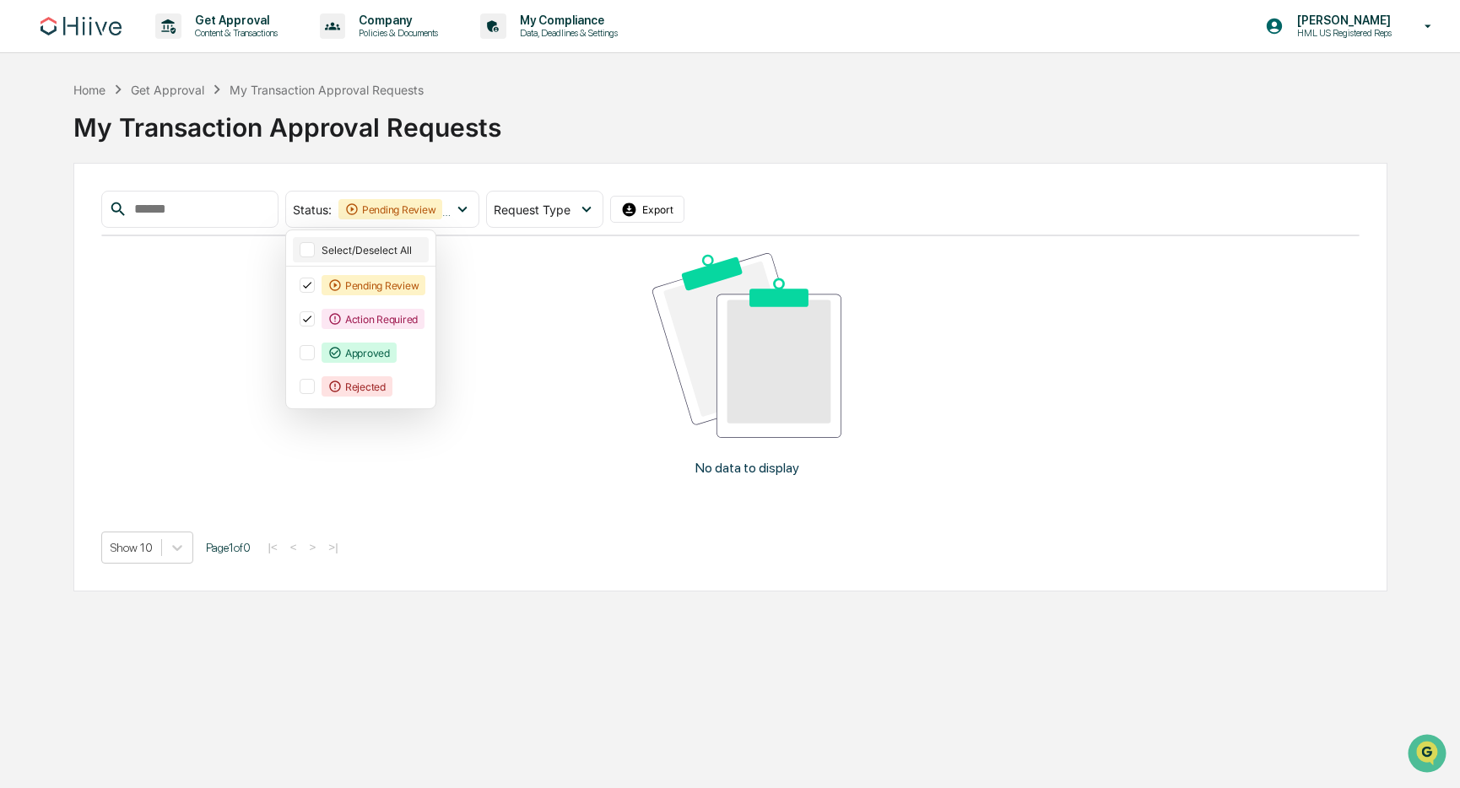
click at [362, 250] on div "Select/Deselect All" at bounding box center [374, 250] width 105 height 13
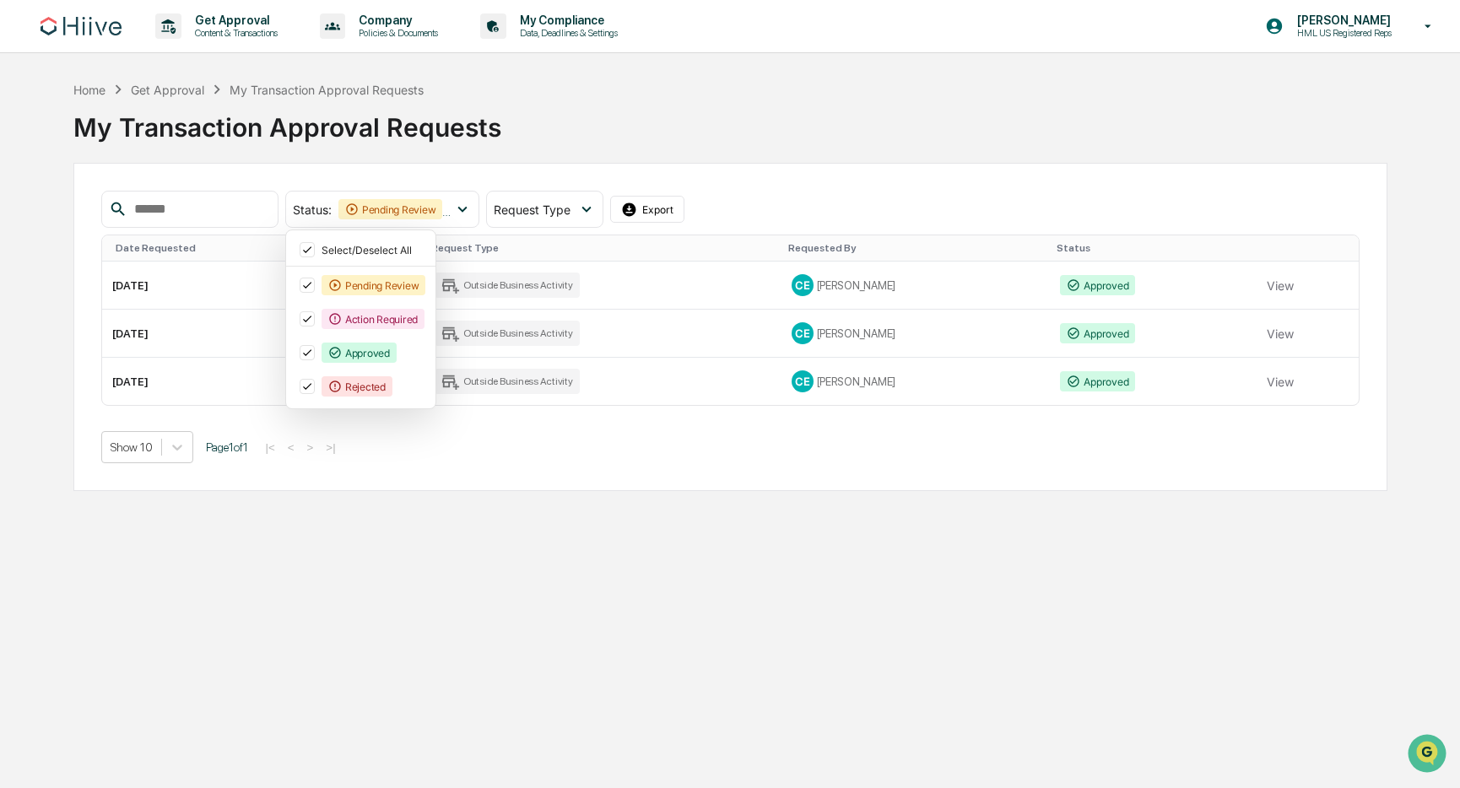
click at [765, 457] on div "Show 10 Page 1 of 1 |< < > >|" at bounding box center [730, 447] width 1258 height 32
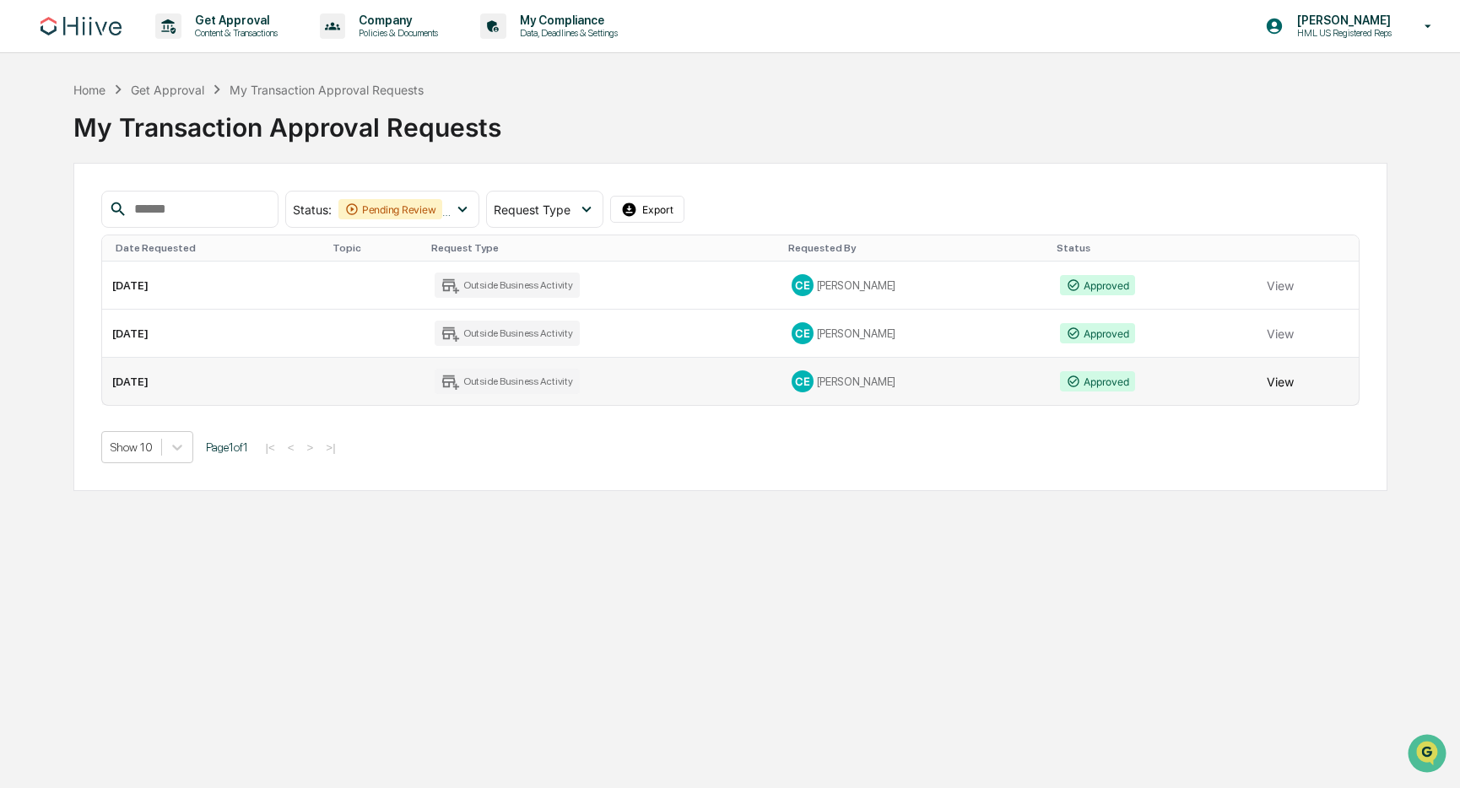
click at [1285, 383] on button "View" at bounding box center [1280, 382] width 27 height 34
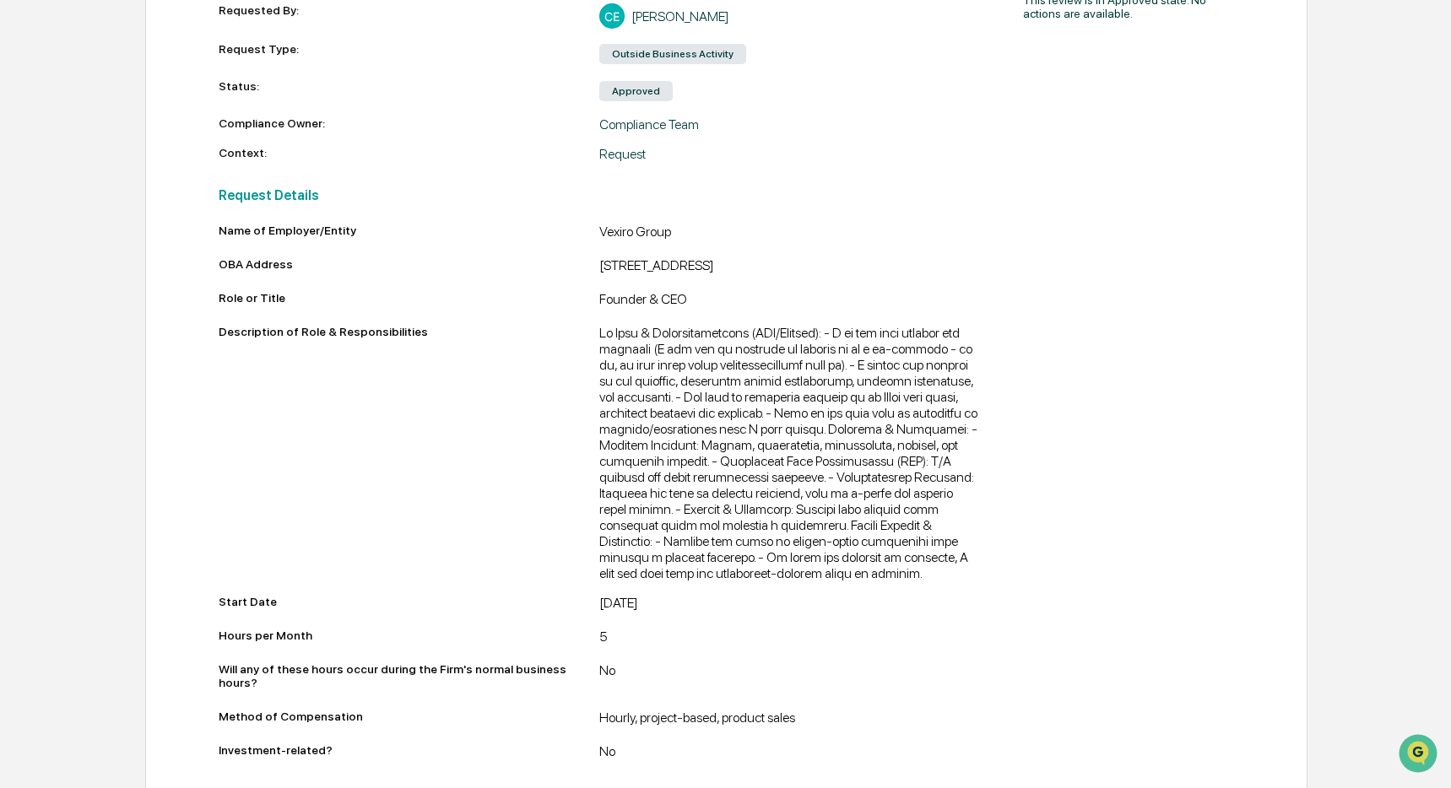
scroll to position [300, 0]
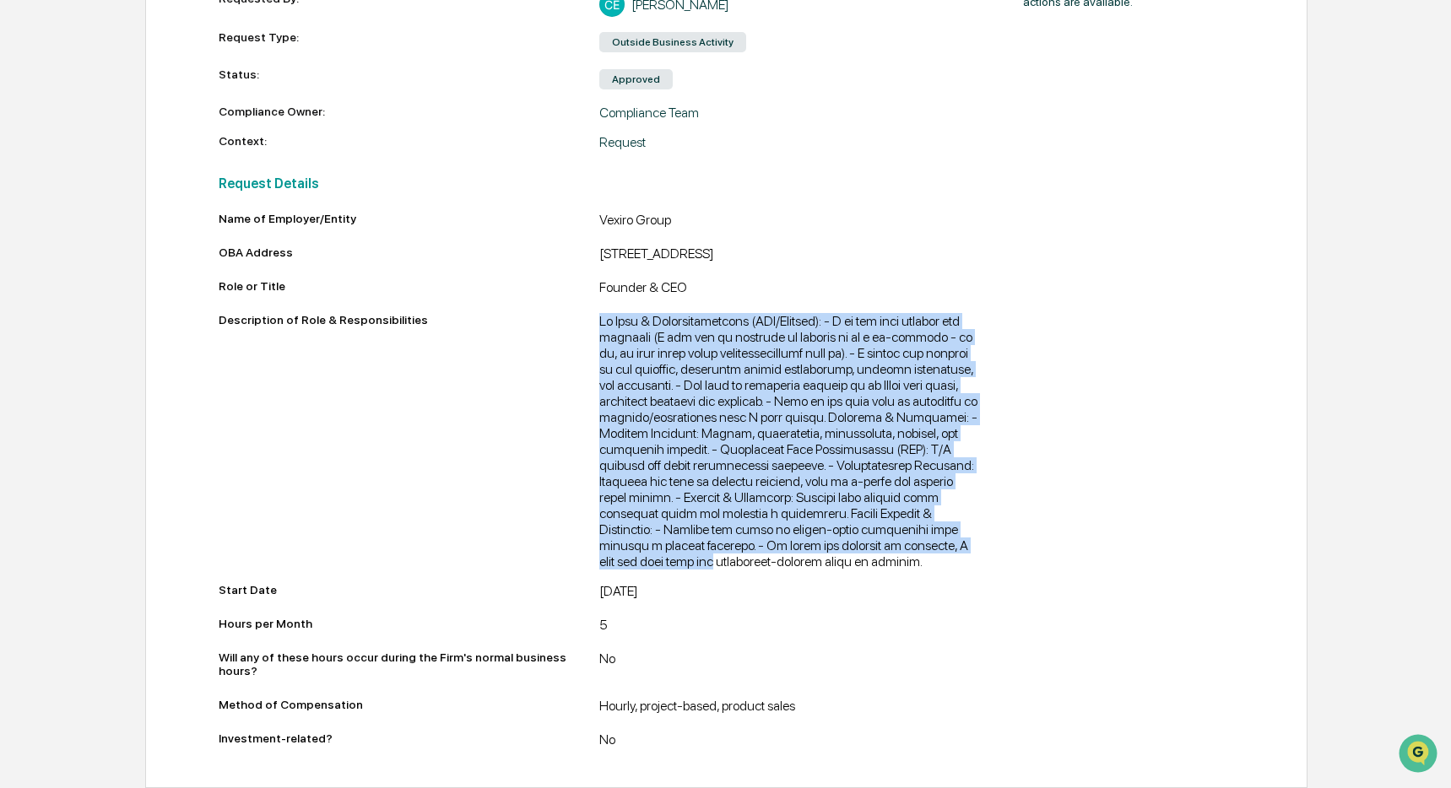
drag, startPoint x: 607, startPoint y: 322, endPoint x: 955, endPoint y: 572, distance: 428.8
click at [955, 570] on div "Description of Role & Responsibilities" at bounding box center [600, 441] width 762 height 257
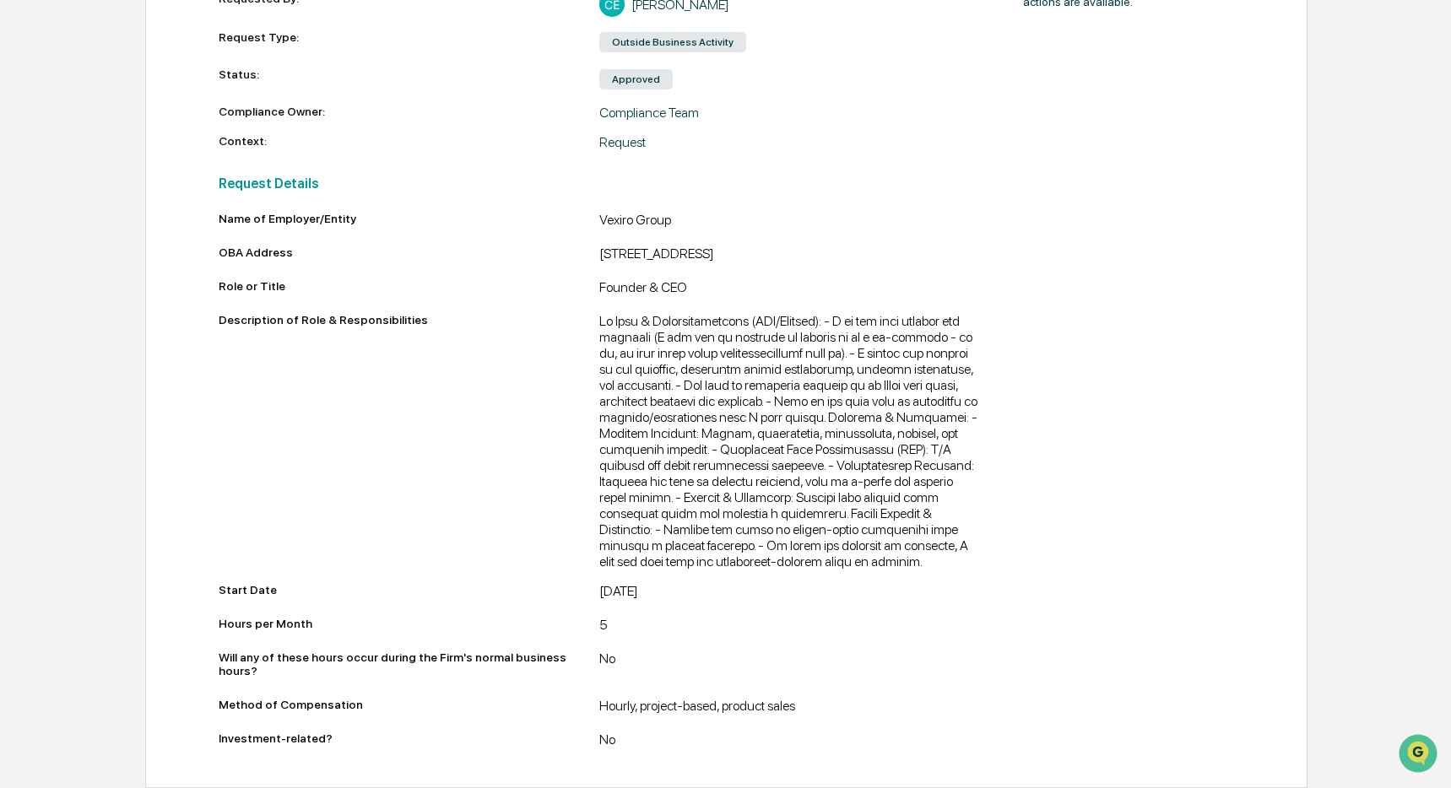
click at [965, 604] on div "Name of Employer/Entity Vexiro Group OBA Address [STREET_ADDRESS] Role or Title…" at bounding box center [600, 482] width 762 height 540
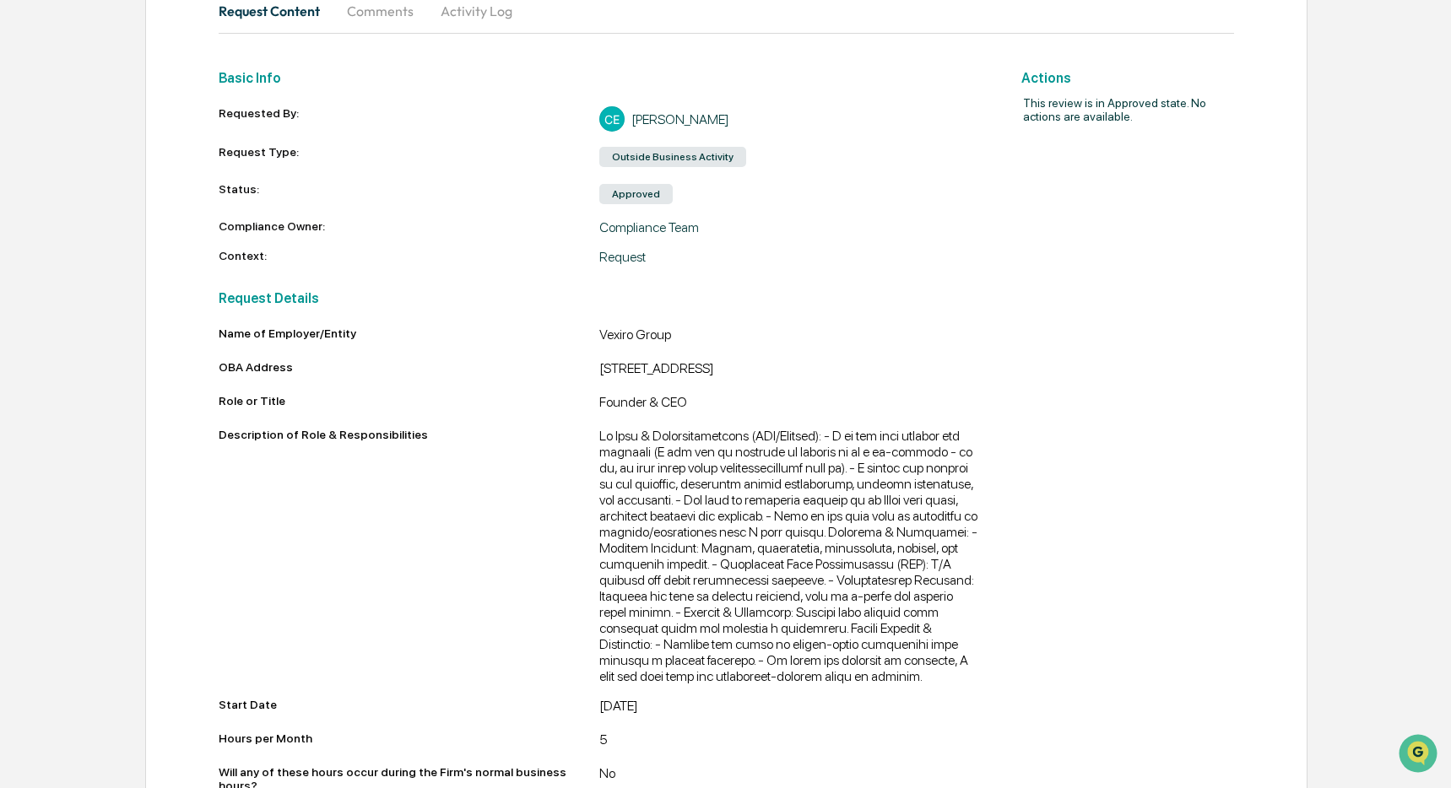
scroll to position [36, 0]
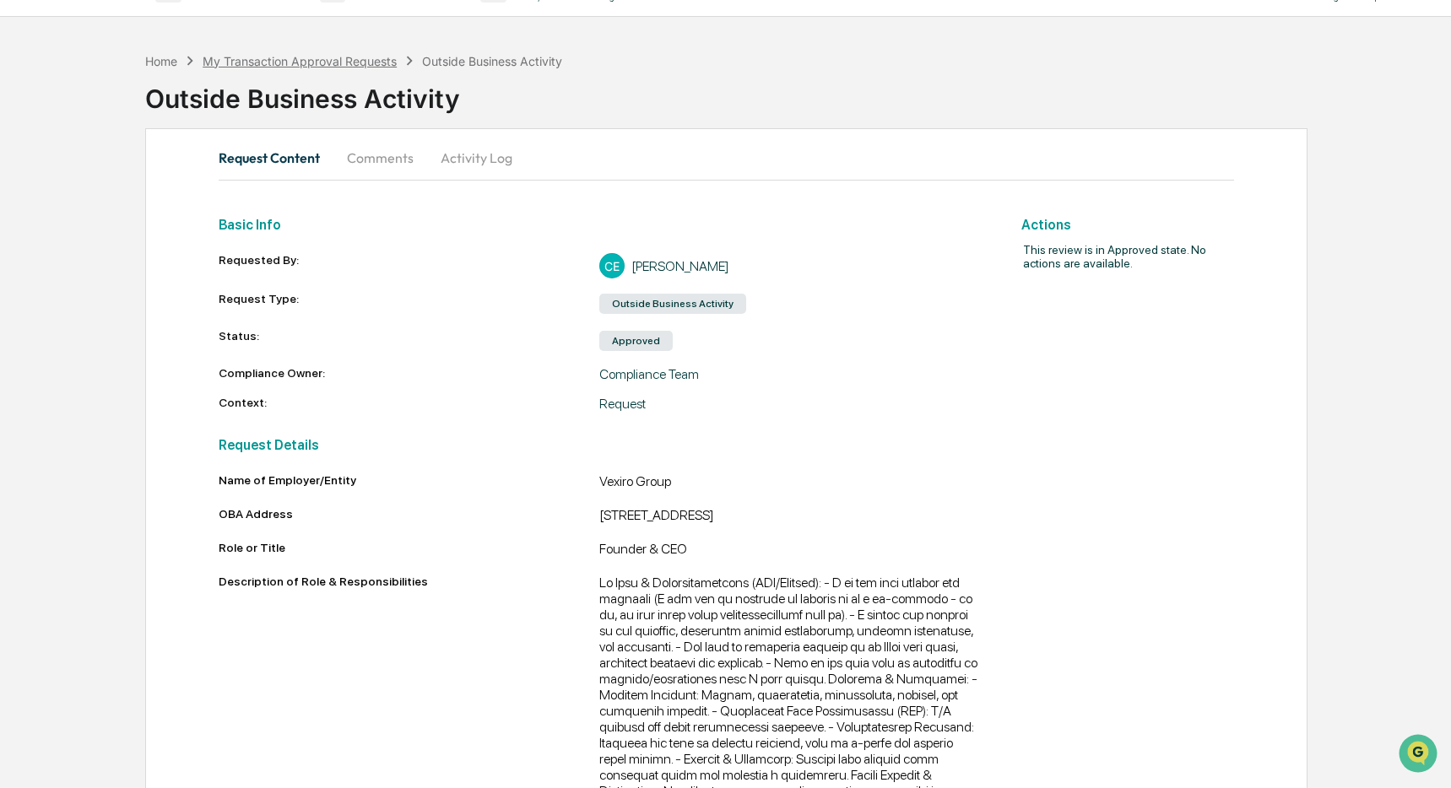
click at [317, 65] on div "My Transaction Approval Requests" at bounding box center [300, 61] width 194 height 14
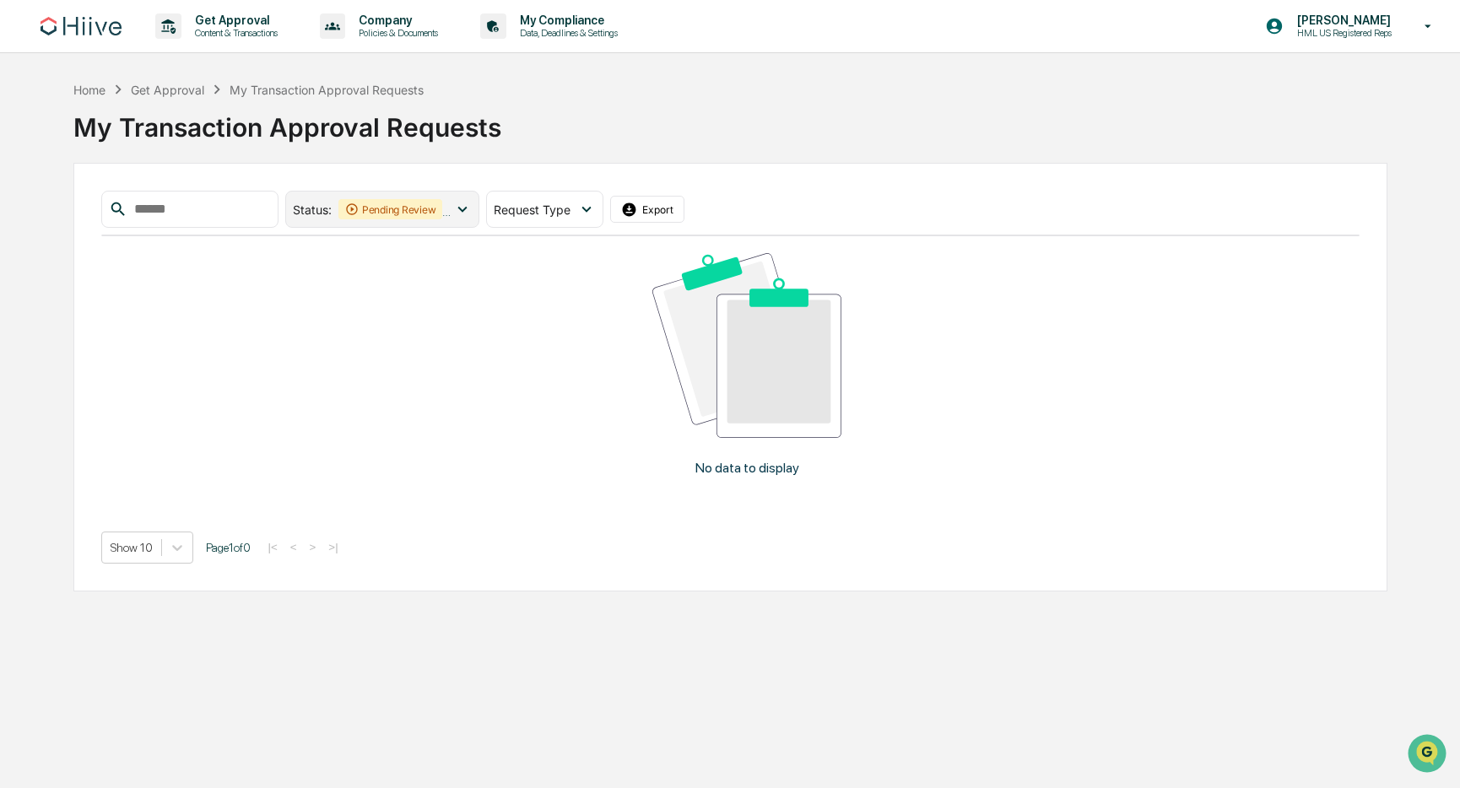
click at [359, 203] on icon at bounding box center [352, 210] width 14 height 14
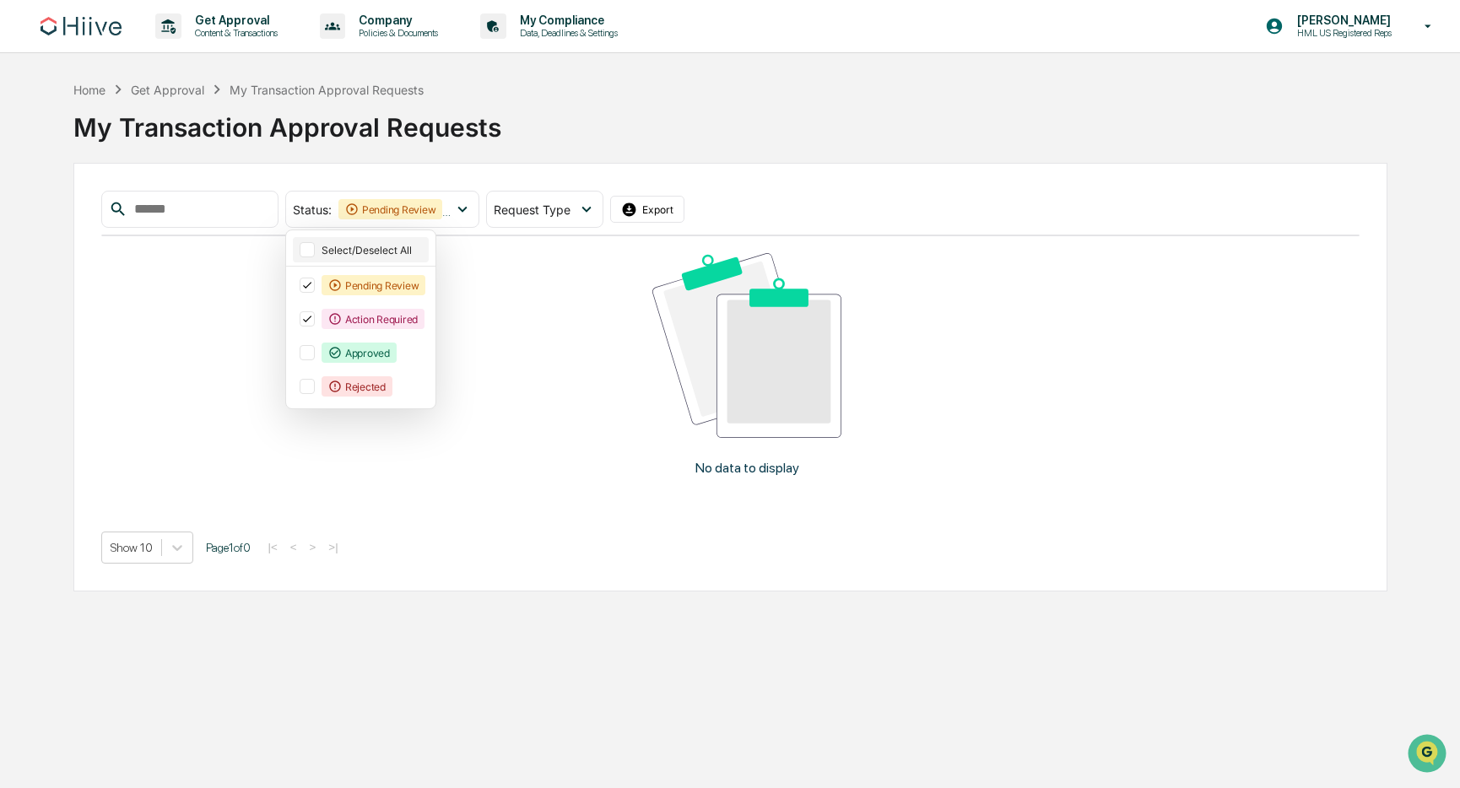
click at [367, 238] on div "Select/Deselect All" at bounding box center [361, 249] width 137 height 25
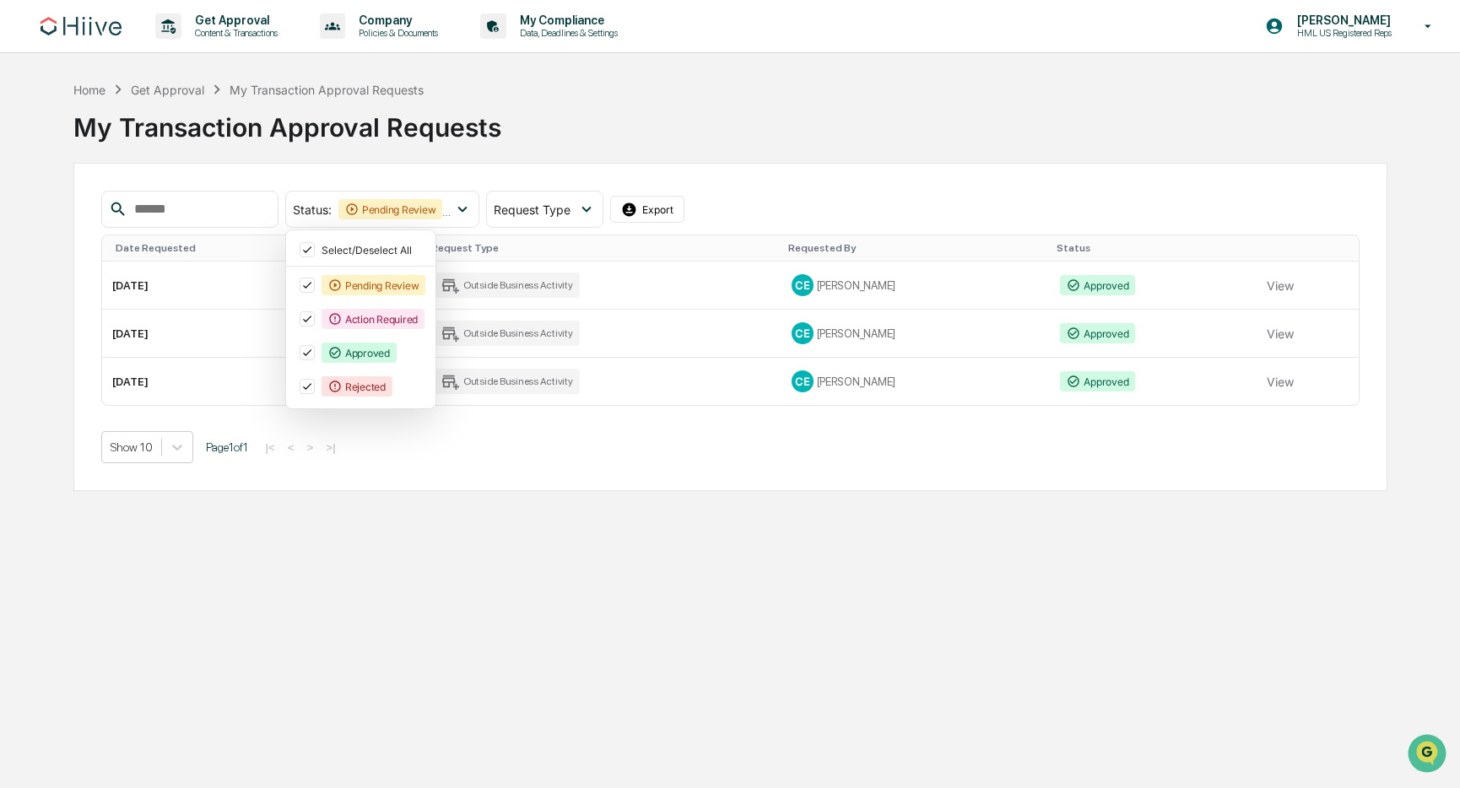
drag, startPoint x: 691, startPoint y: 484, endPoint x: 806, endPoint y: 449, distance: 119.9
click at [691, 484] on div "Status : Pending Review Action Required Approved Rejected Select/Deselect All P…" at bounding box center [730, 327] width 1314 height 328
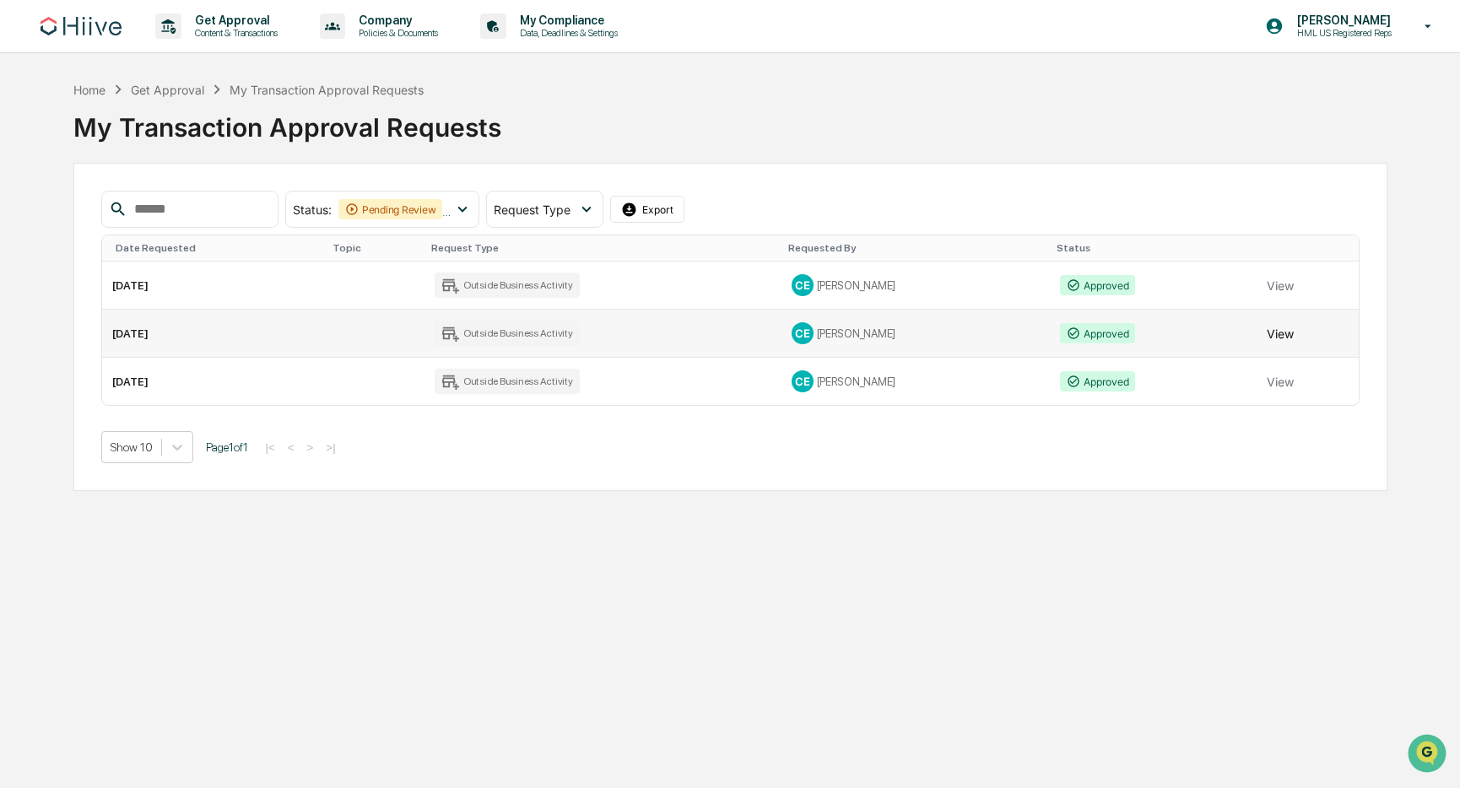
click at [1270, 327] on button "View" at bounding box center [1280, 333] width 27 height 34
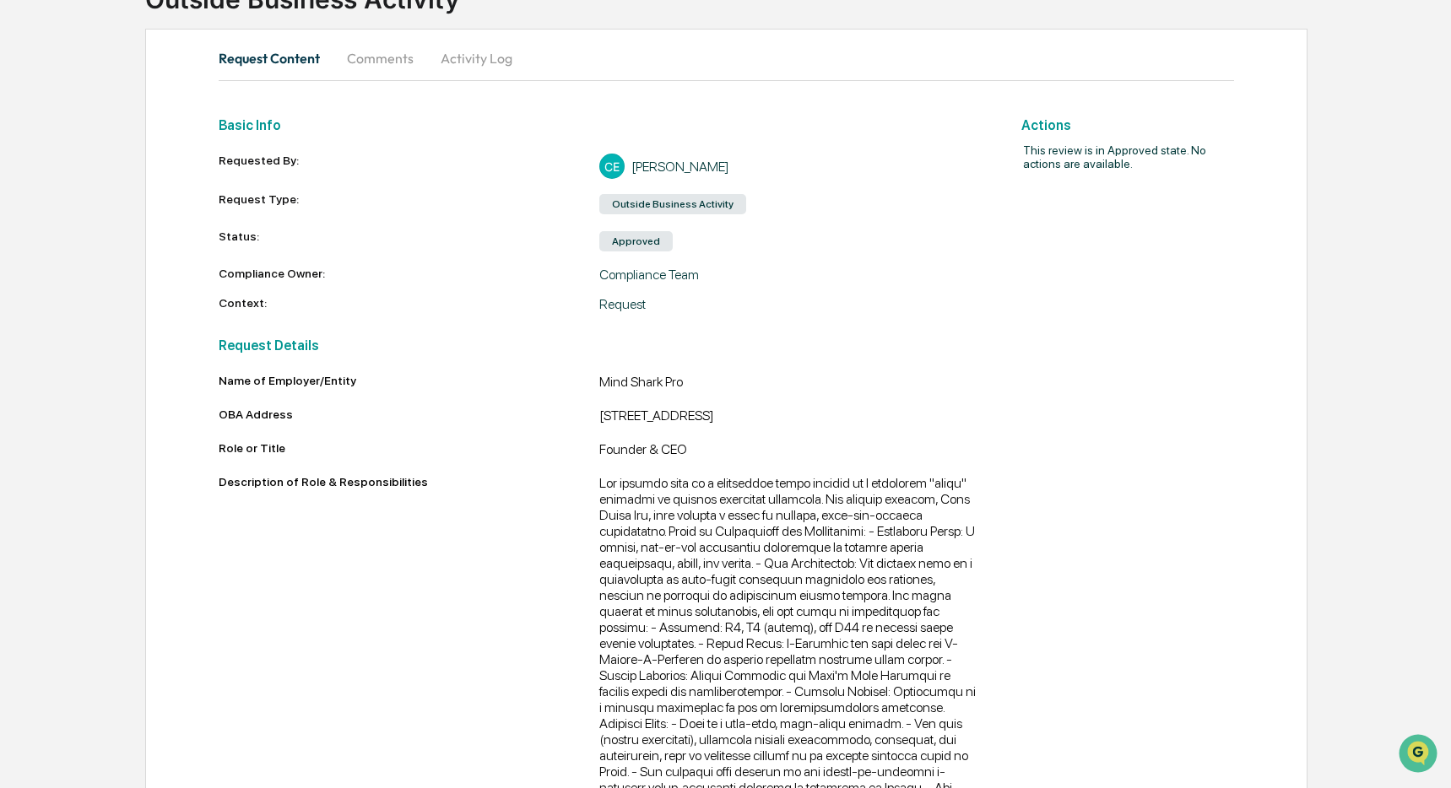
scroll to position [136, 0]
drag, startPoint x: 619, startPoint y: 383, endPoint x: 764, endPoint y: 382, distance: 144.3
click at [747, 383] on div "Name of Employer/Entity Mind Shark Pro" at bounding box center [600, 384] width 762 height 20
click at [897, 365] on div "Request Details Name of Employer/Entity Mind Shark Pro OBA Address [STREET_ADDR…" at bounding box center [600, 668] width 762 height 684
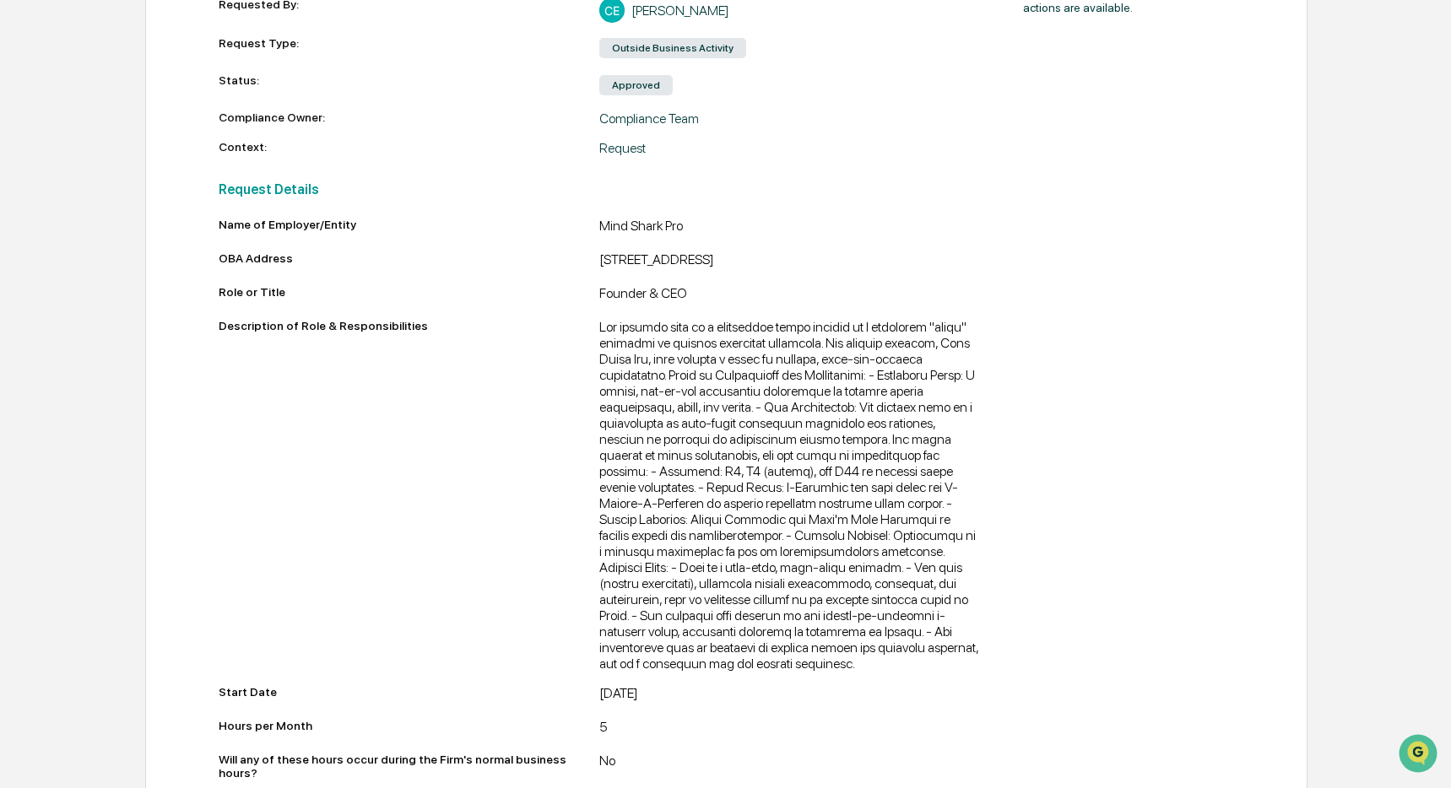
scroll to position [310, 0]
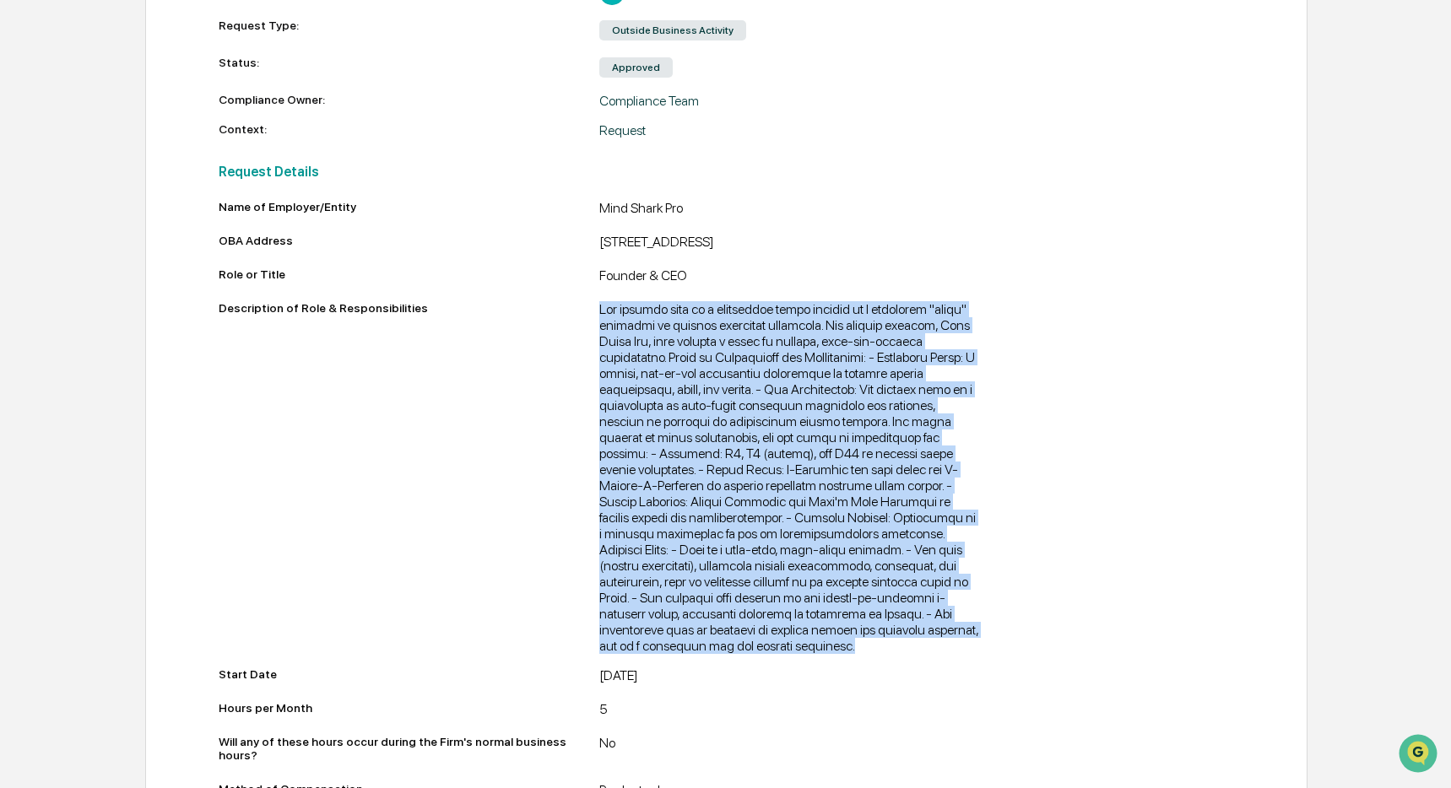
drag, startPoint x: 770, startPoint y: 689, endPoint x: 550, endPoint y: 384, distance: 376.1
click at [551, 386] on div "Description of Role & Responsibilities" at bounding box center [600, 477] width 762 height 353
click at [447, 380] on div "Description of Role & Responsibilities" at bounding box center [409, 474] width 381 height 346
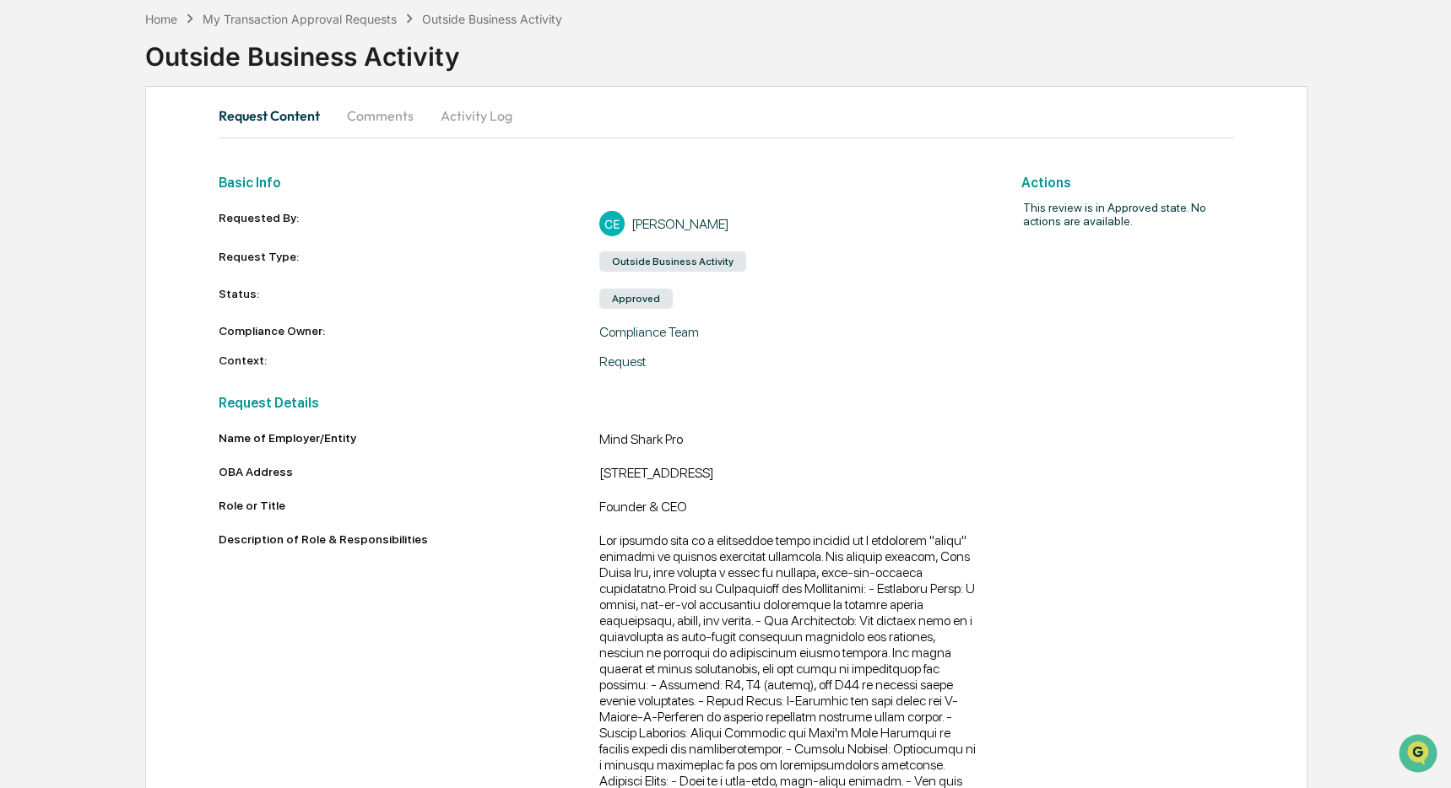
scroll to position [0, 0]
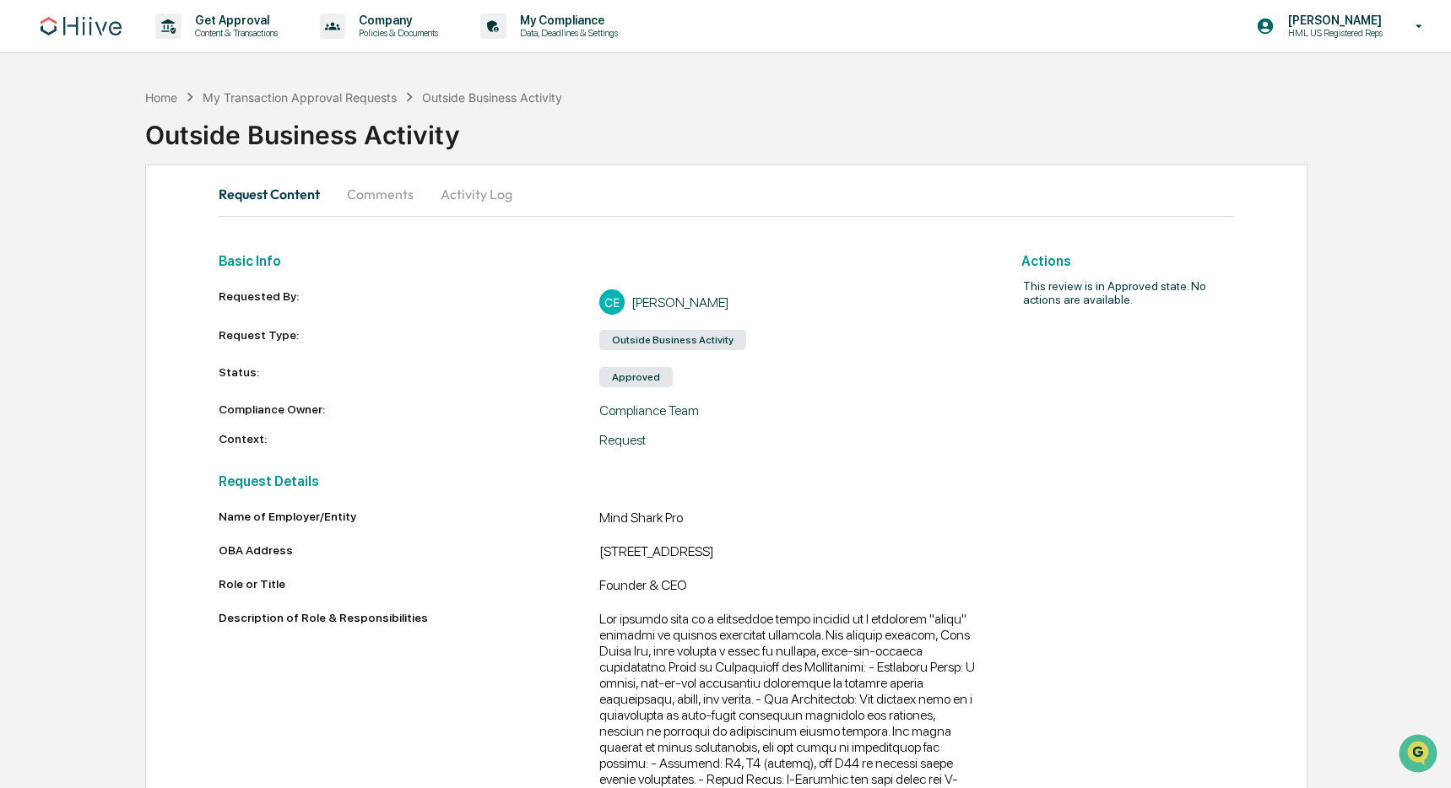
click at [327, 109] on div "Outside Business Activity" at bounding box center [797, 128] width 1305 height 44
click at [317, 90] on div "My Transaction Approval Requests" at bounding box center [300, 97] width 194 height 14
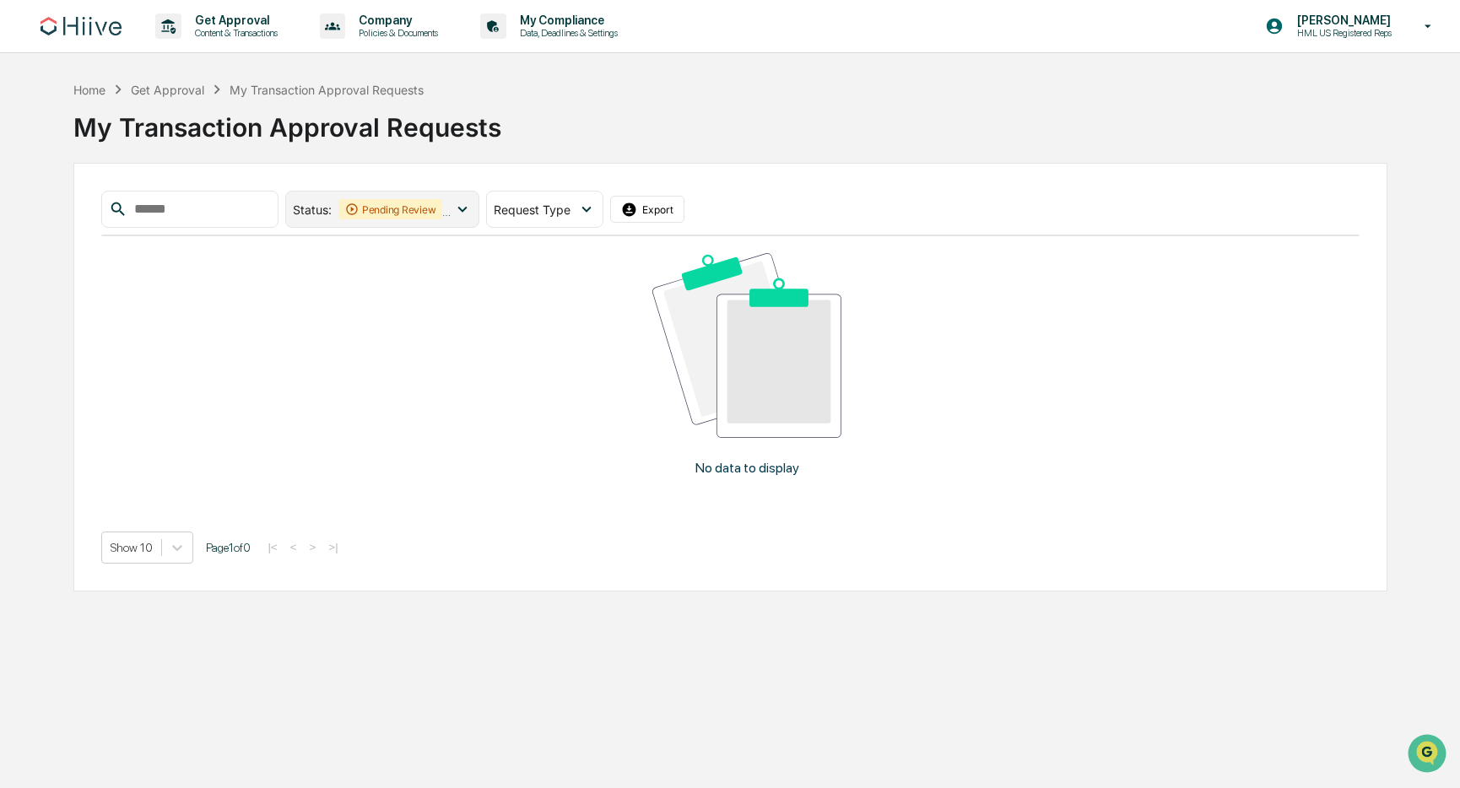
click at [440, 206] on div "Pending Review" at bounding box center [390, 209] width 105 height 20
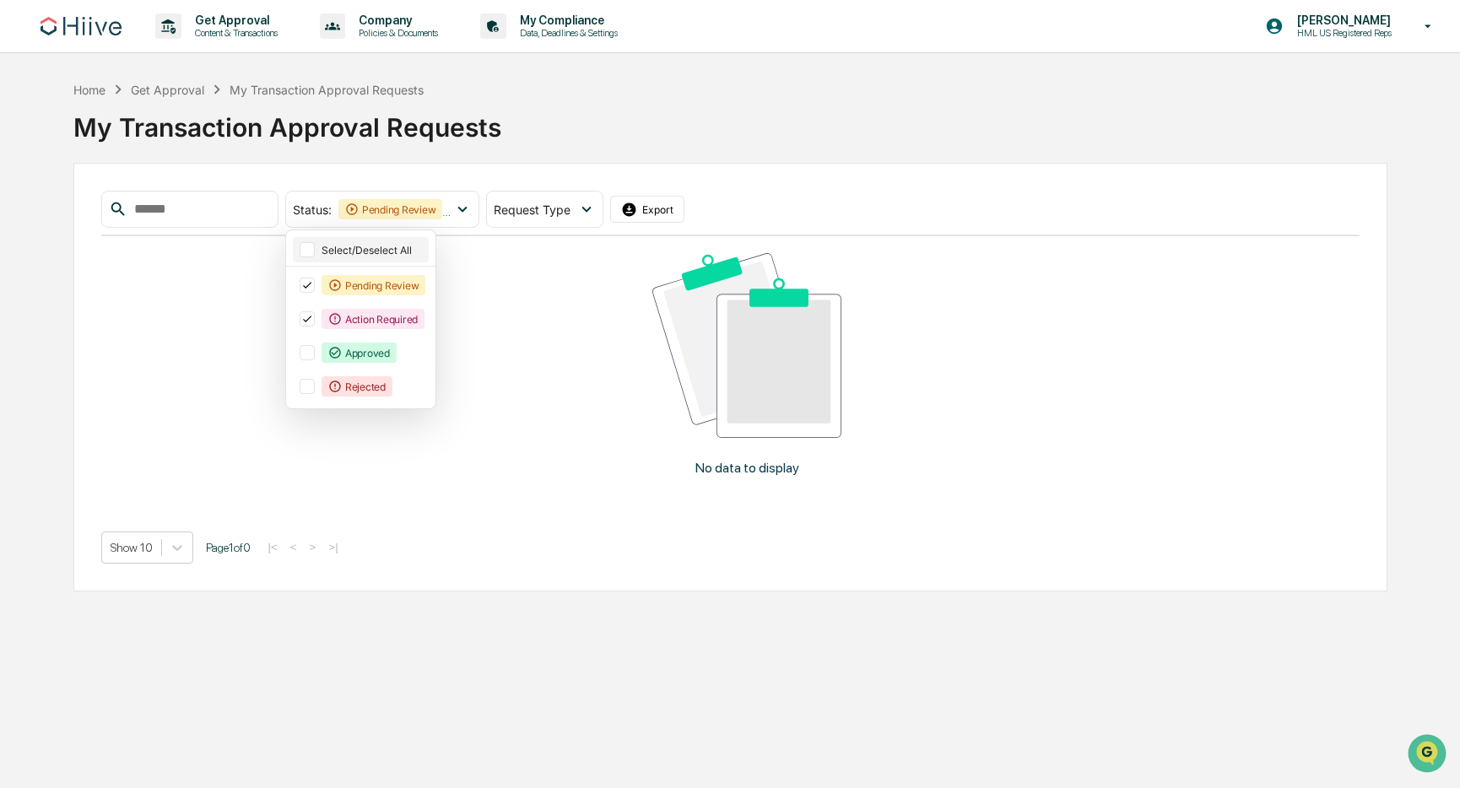
click at [420, 244] on div "Select/Deselect All" at bounding box center [374, 250] width 105 height 13
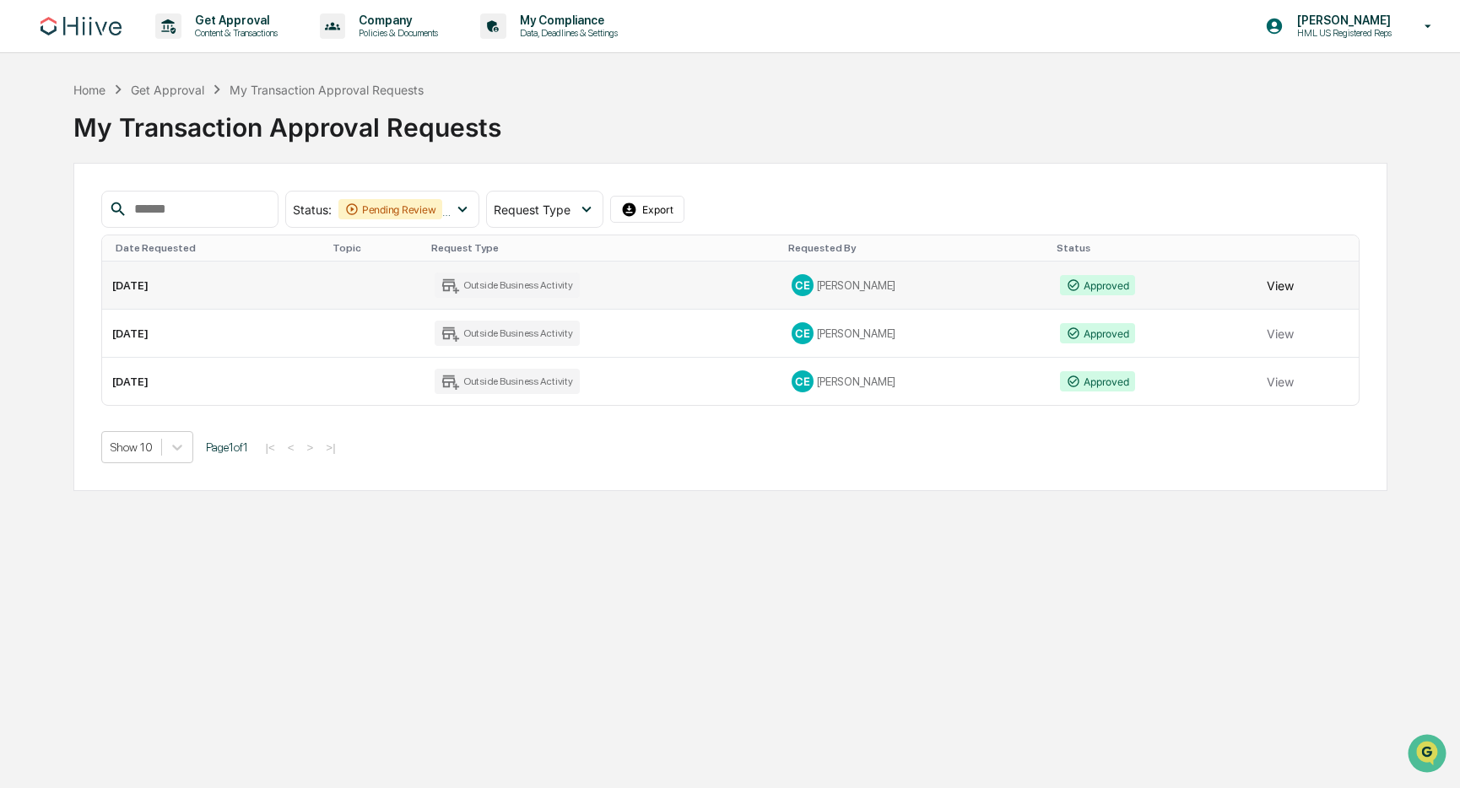
click at [1287, 289] on button "View" at bounding box center [1280, 285] width 27 height 34
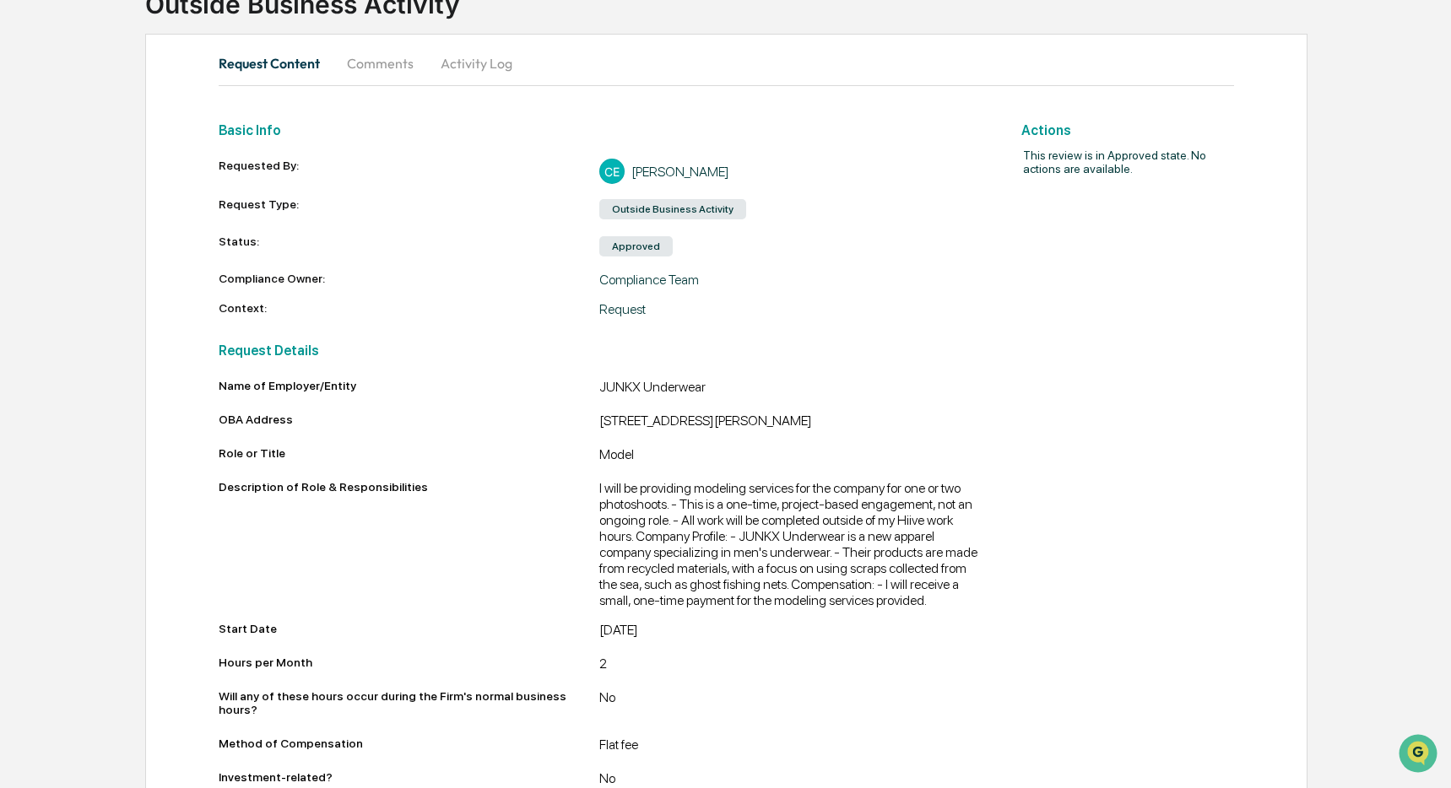
scroll to position [189, 0]
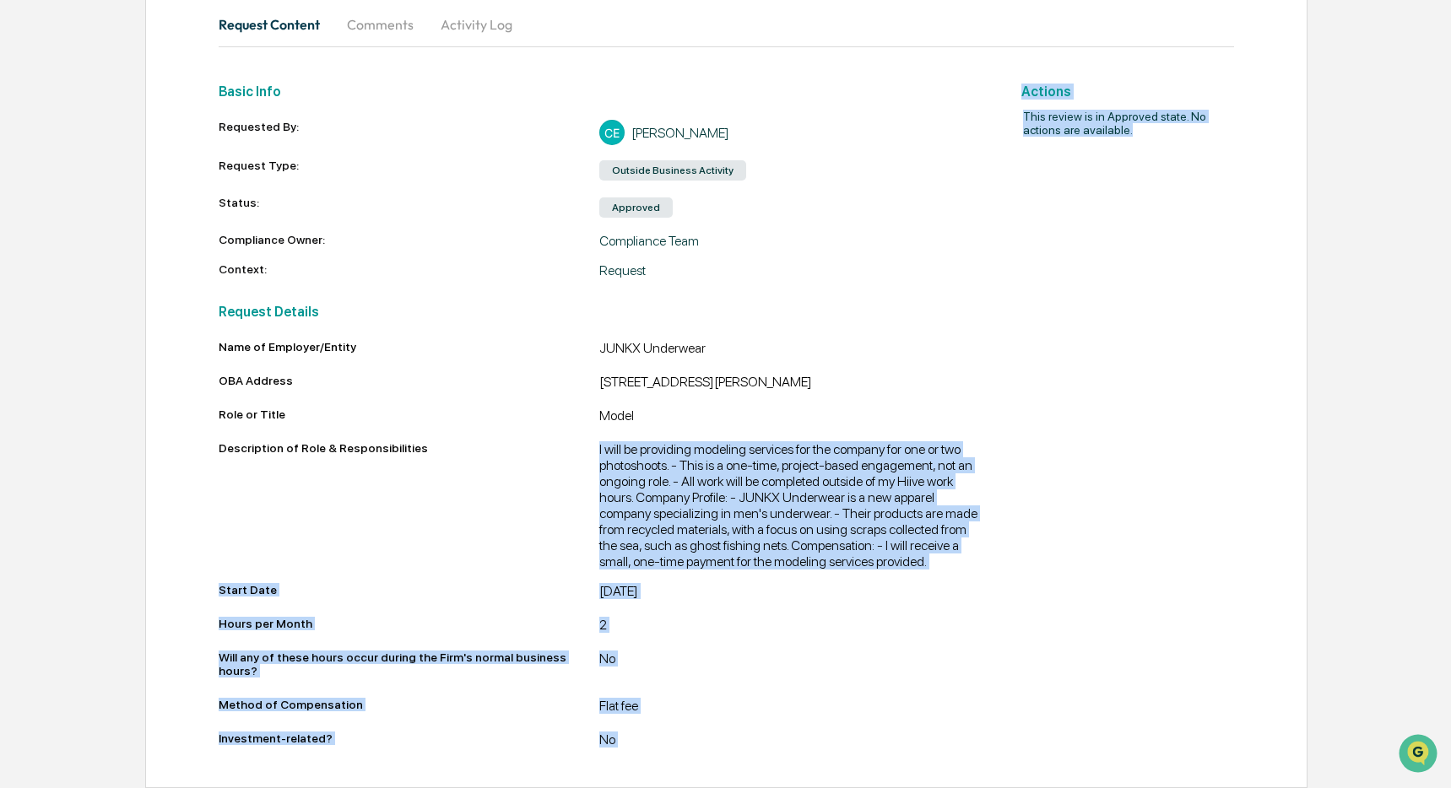
drag, startPoint x: 597, startPoint y: 429, endPoint x: 1003, endPoint y: 450, distance: 407.3
click at [1003, 450] on div "Basic Info Requested By: CE [PERSON_NAME] Request Type: Outside Business Activi…" at bounding box center [726, 412] width 1015 height 679
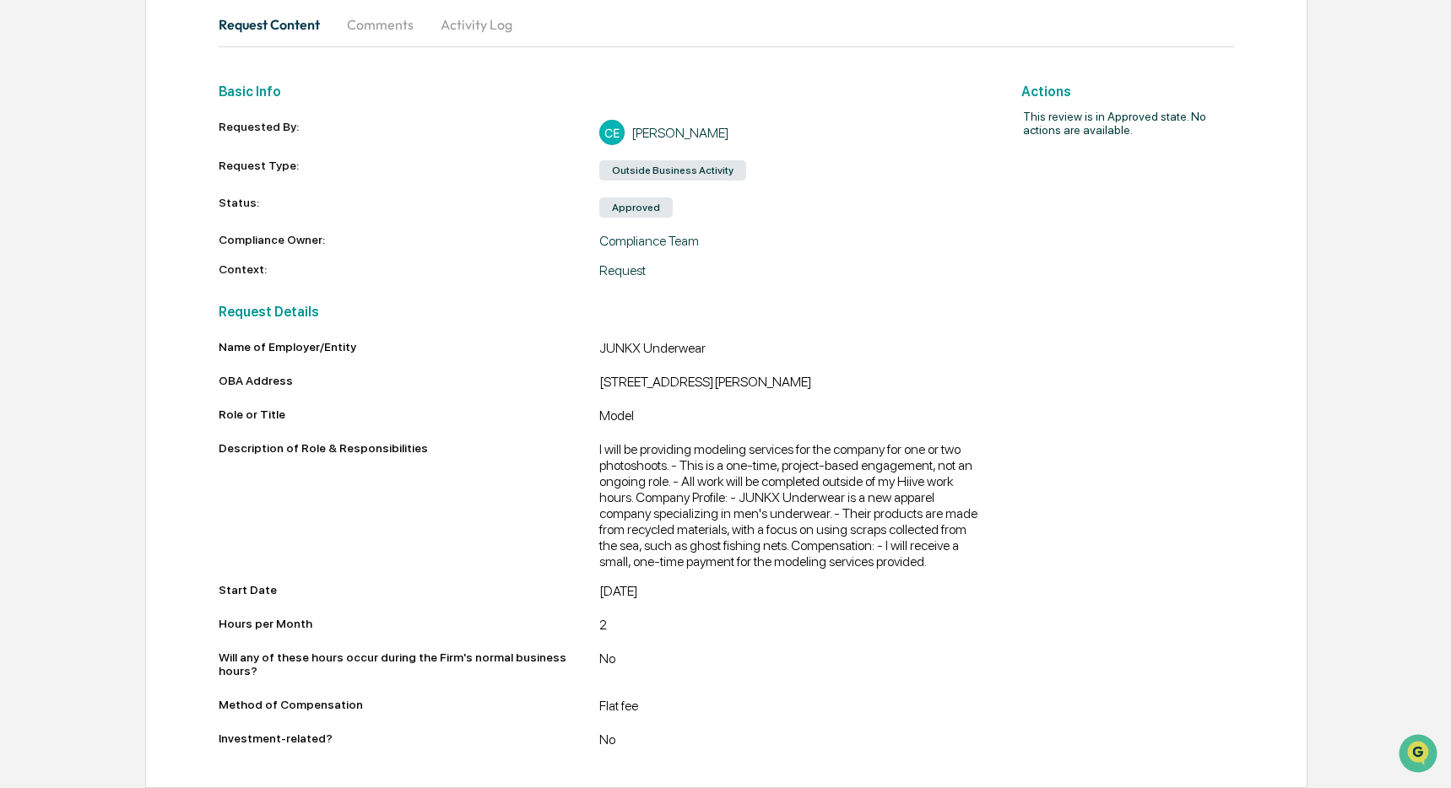
click at [808, 340] on div "JUNKX Underwear" at bounding box center [789, 350] width 381 height 20
click at [816, 340] on div "JUNKX Underwear" at bounding box center [789, 350] width 381 height 20
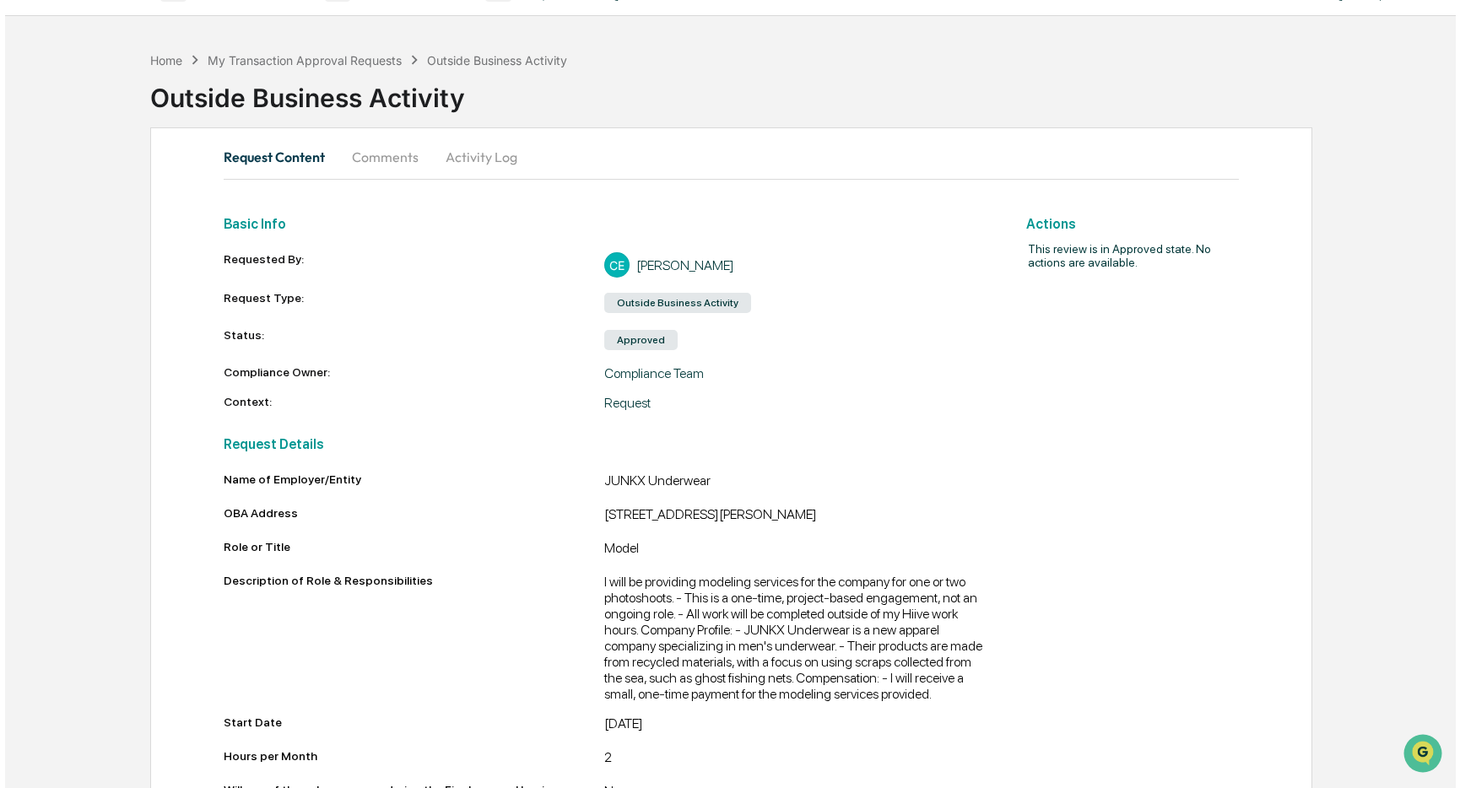
scroll to position [0, 0]
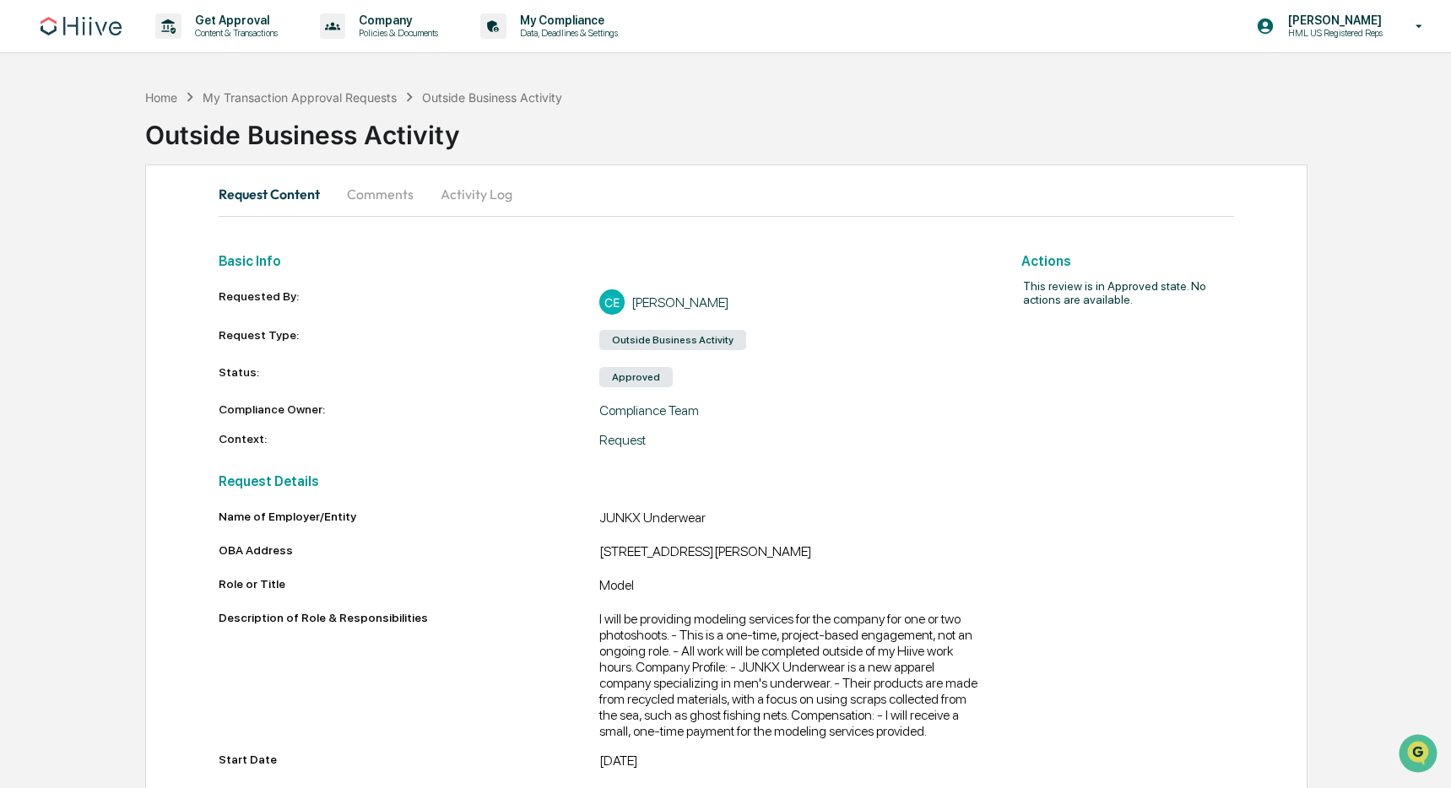
click at [820, 418] on div "Compliance Team" at bounding box center [789, 411] width 381 height 16
click at [920, 418] on div "Compliance Team" at bounding box center [789, 411] width 381 height 16
click at [307, 93] on div "My Transaction Approval Requests" at bounding box center [300, 97] width 194 height 14
